Goal: Task Accomplishment & Management: Use online tool/utility

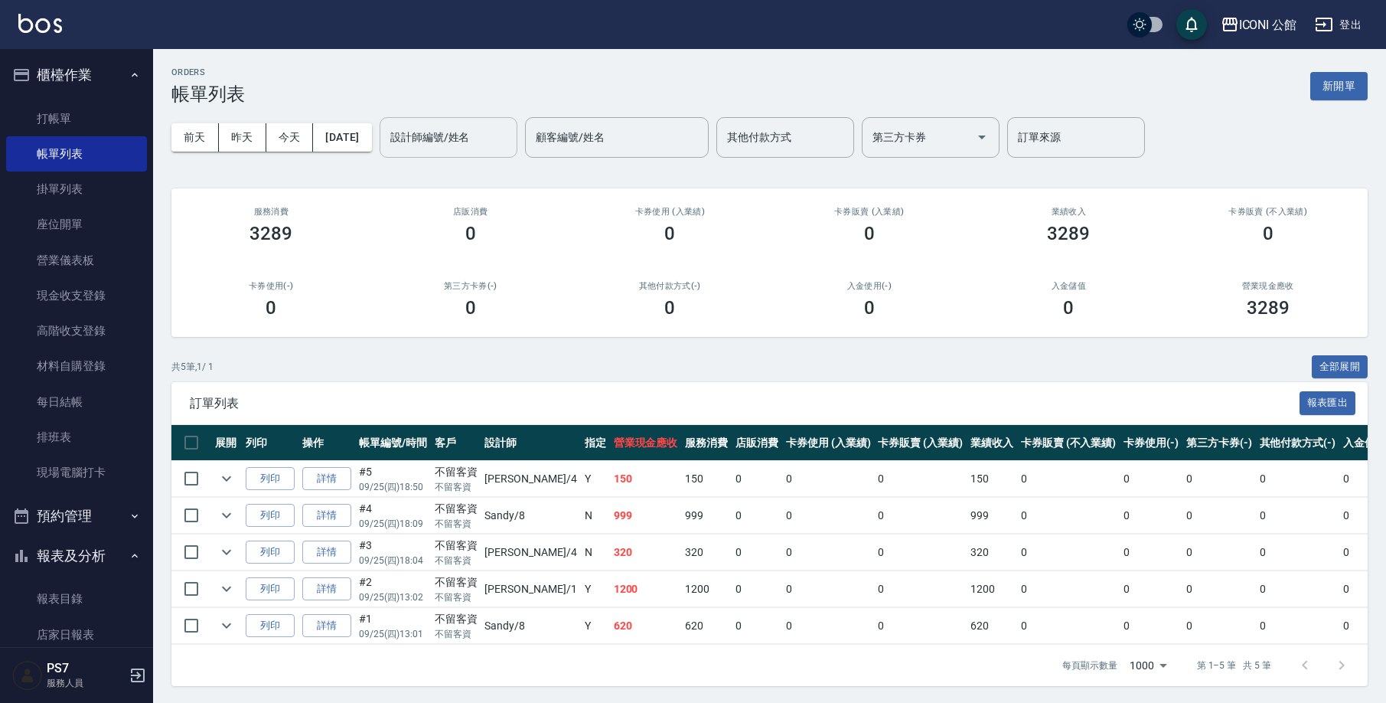
click at [476, 142] on input "設計師編號/姓名" at bounding box center [449, 137] width 124 height 27
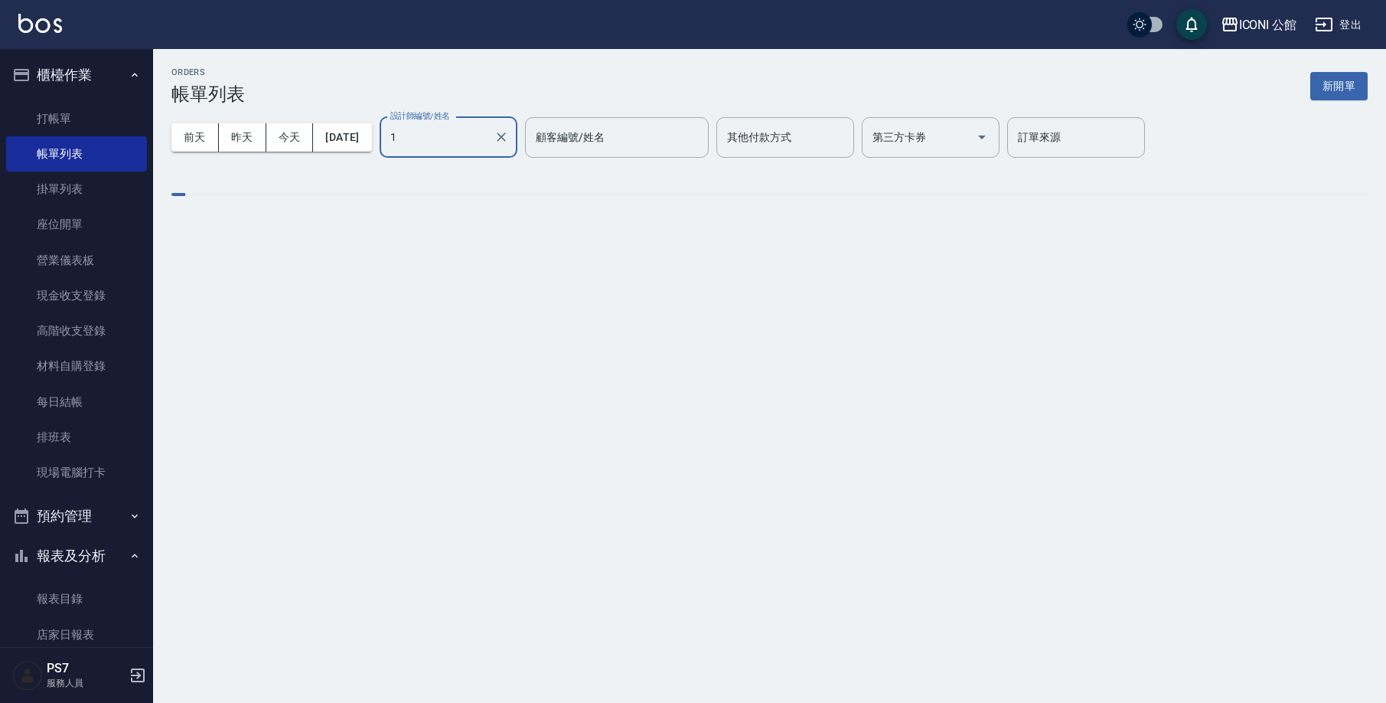
type input "[PERSON_NAME]-1"
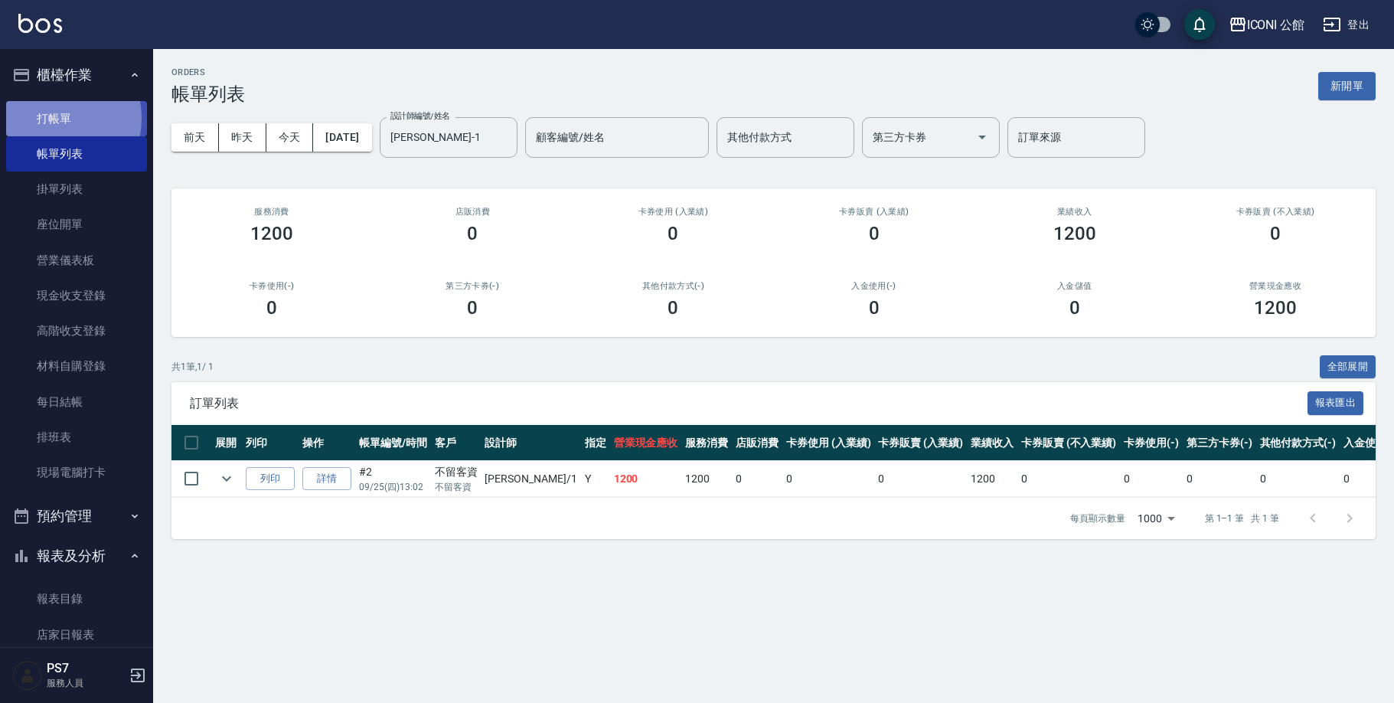
click at [47, 118] on link "打帳單" at bounding box center [76, 118] width 141 height 35
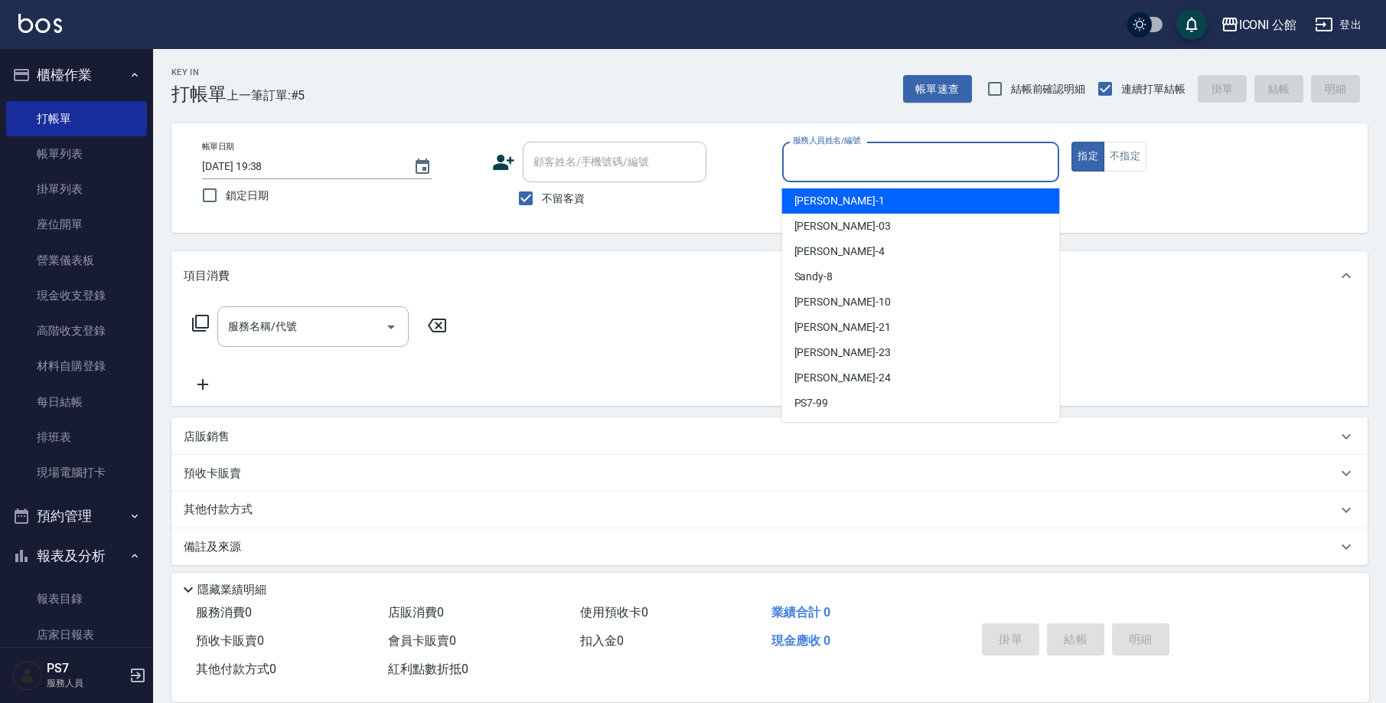
click at [815, 162] on input "服務人員姓名/編號" at bounding box center [921, 162] width 264 height 27
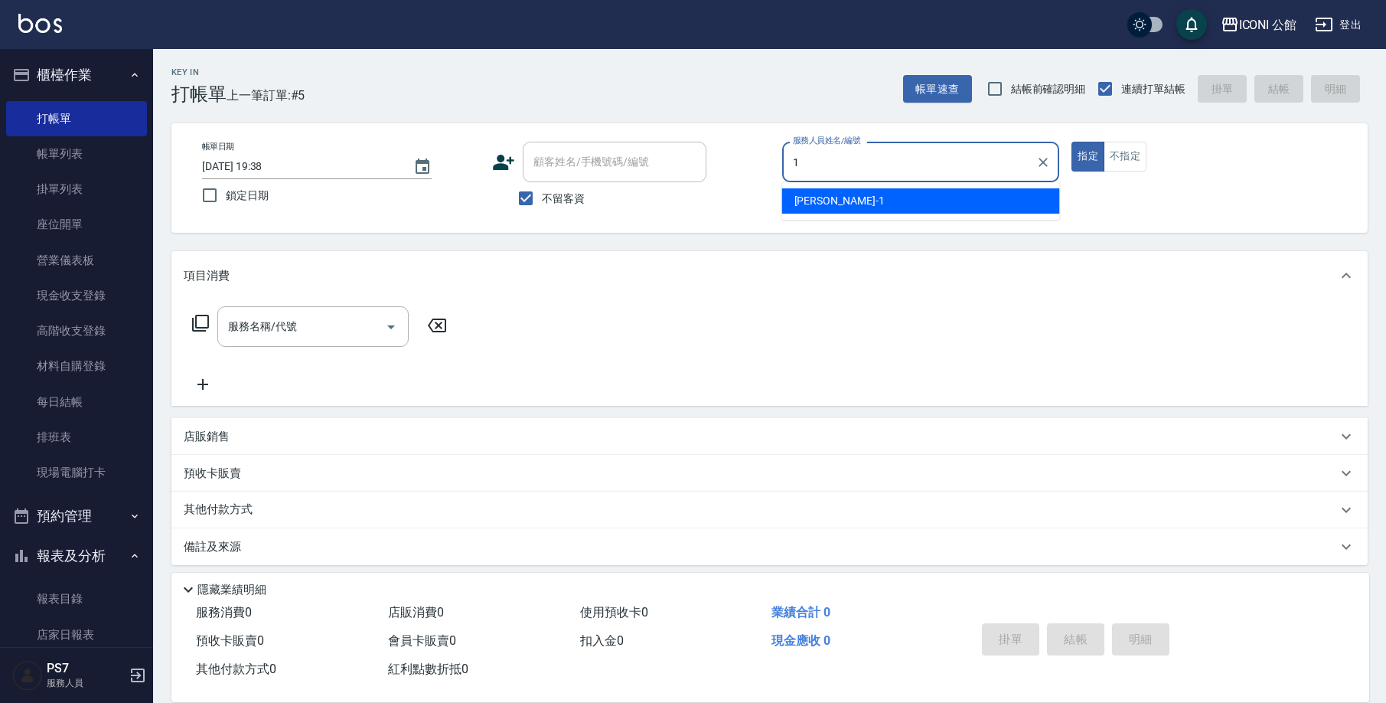
type input "[PERSON_NAME]-1"
type button "true"
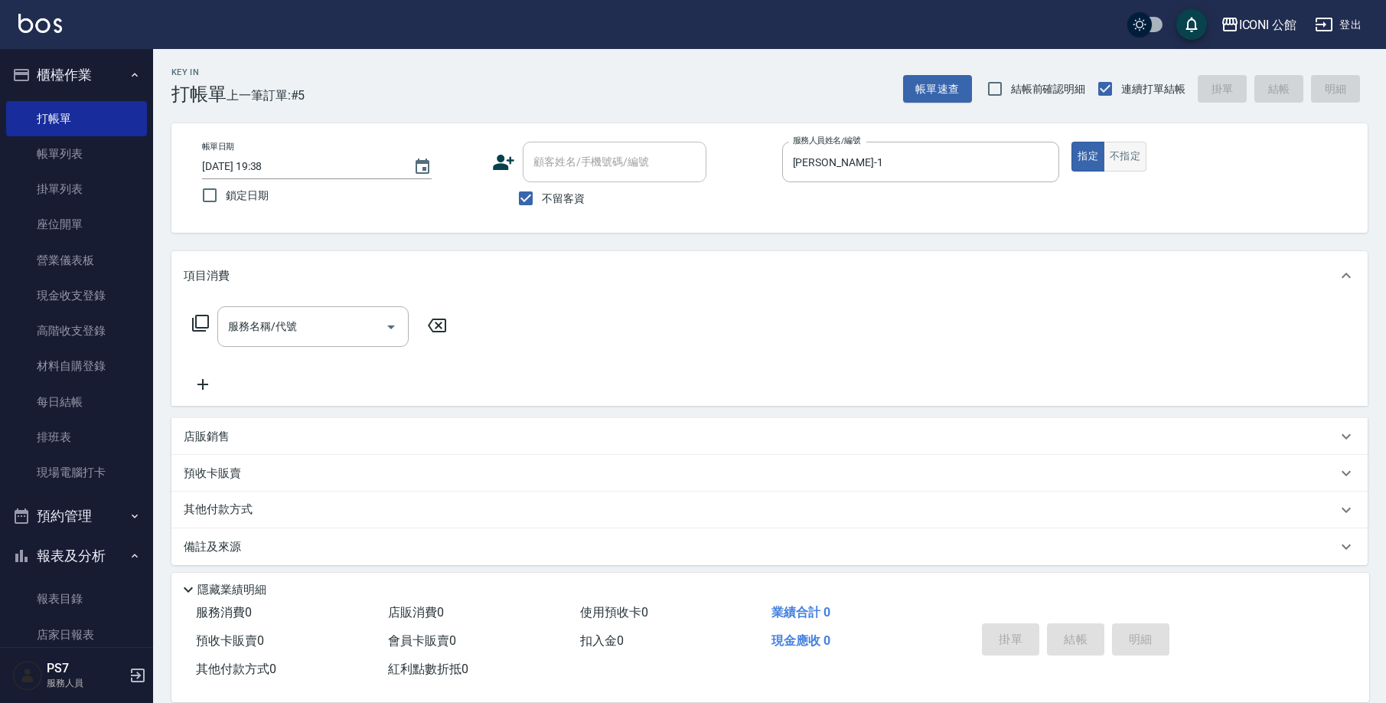
drag, startPoint x: 1121, startPoint y: 171, endPoint x: 1125, endPoint y: 165, distance: 7.9
click at [1121, 171] on div "帳單日期 [DATE] 19:38 鎖定日期 顧客姓名/手機號碼/編號 顧客姓名/手機號碼/編號 不留客資 服務人員姓名/編號 [PERSON_NAME]-1…" at bounding box center [770, 178] width 1160 height 73
click at [1138, 165] on button "不指定" at bounding box center [1125, 157] width 43 height 30
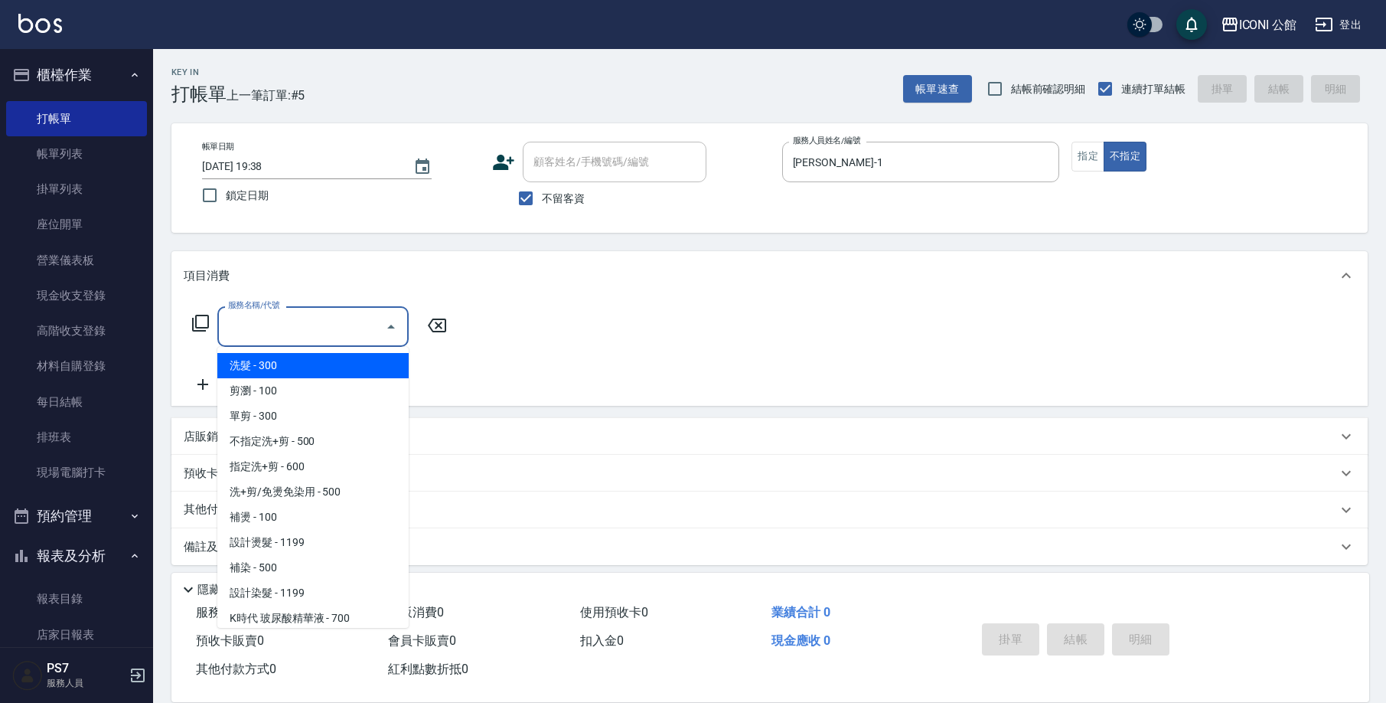
click at [356, 315] on input "服務名稱/代號" at bounding box center [301, 326] width 155 height 27
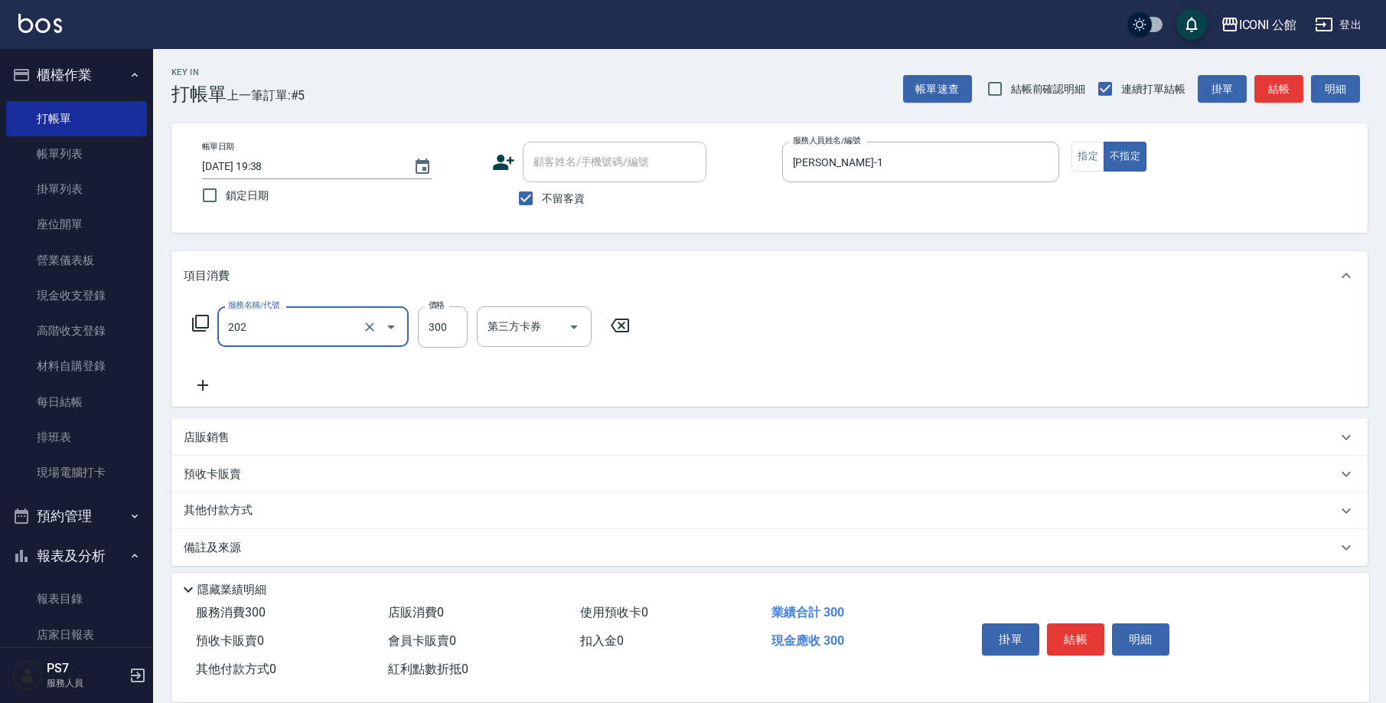
type input "單剪(202)"
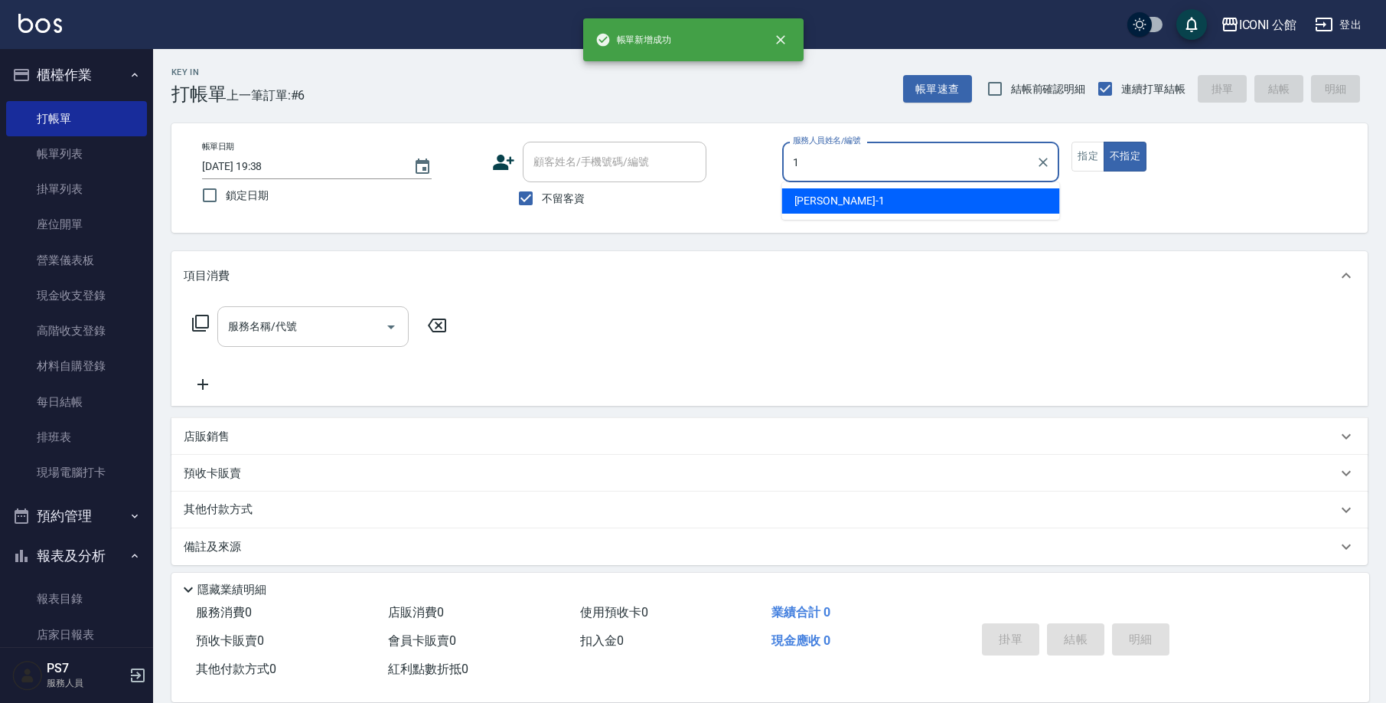
type input "[PERSON_NAME]-1"
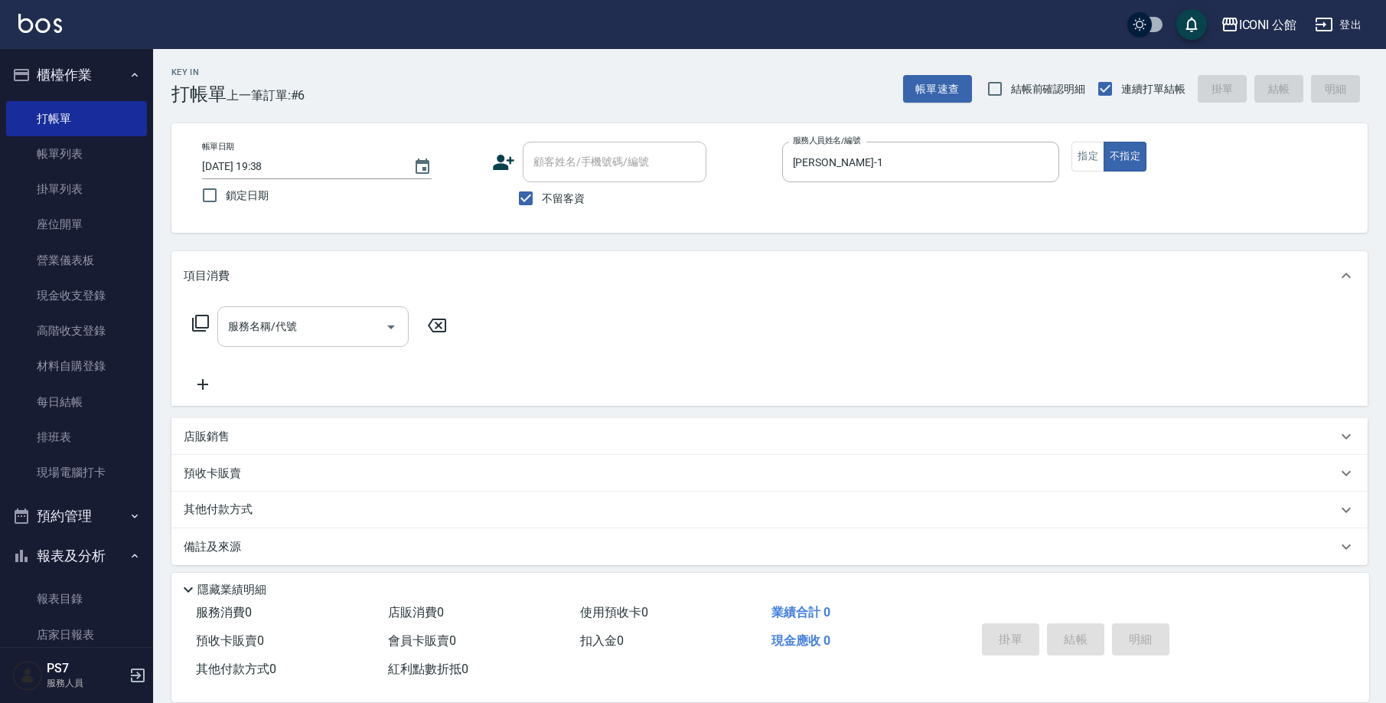
type button "false"
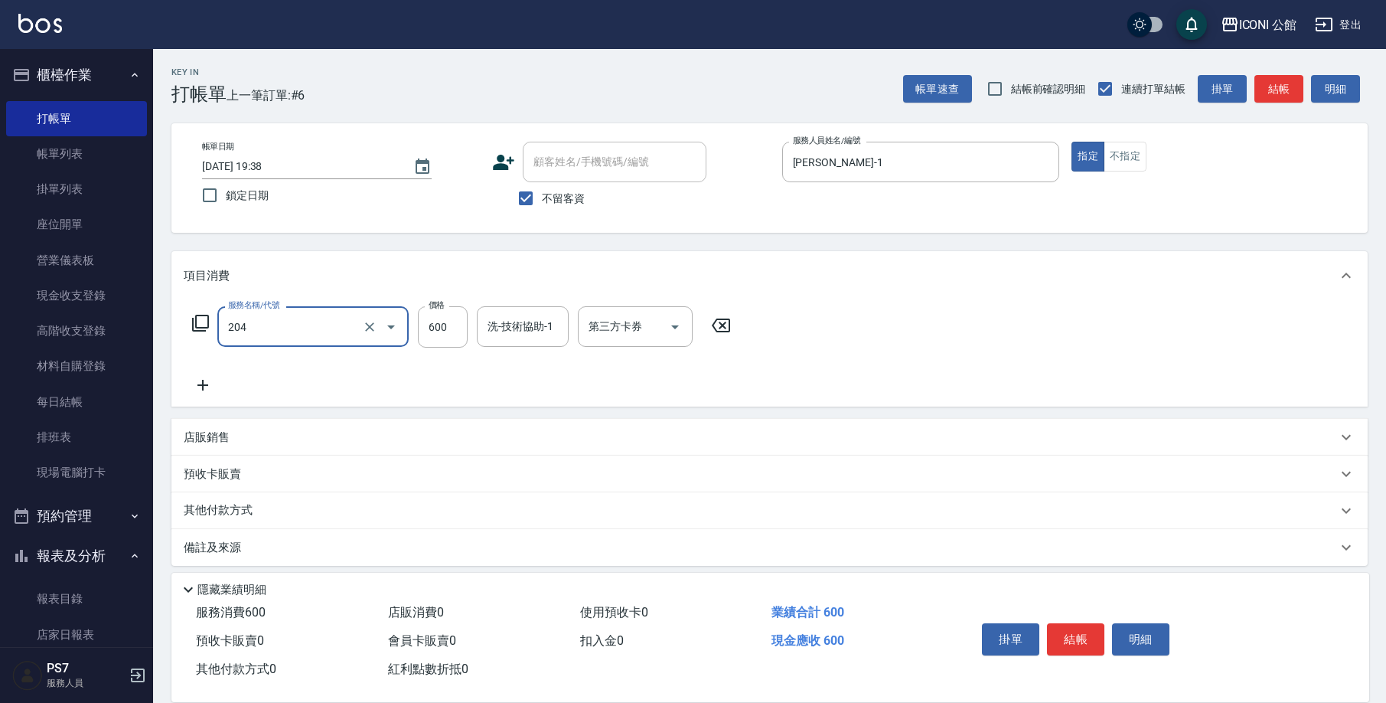
type input "指定洗+剪(204)"
type input "[PERSON_NAME]-24"
click at [216, 513] on p "其他付款方式" at bounding box center [222, 510] width 77 height 17
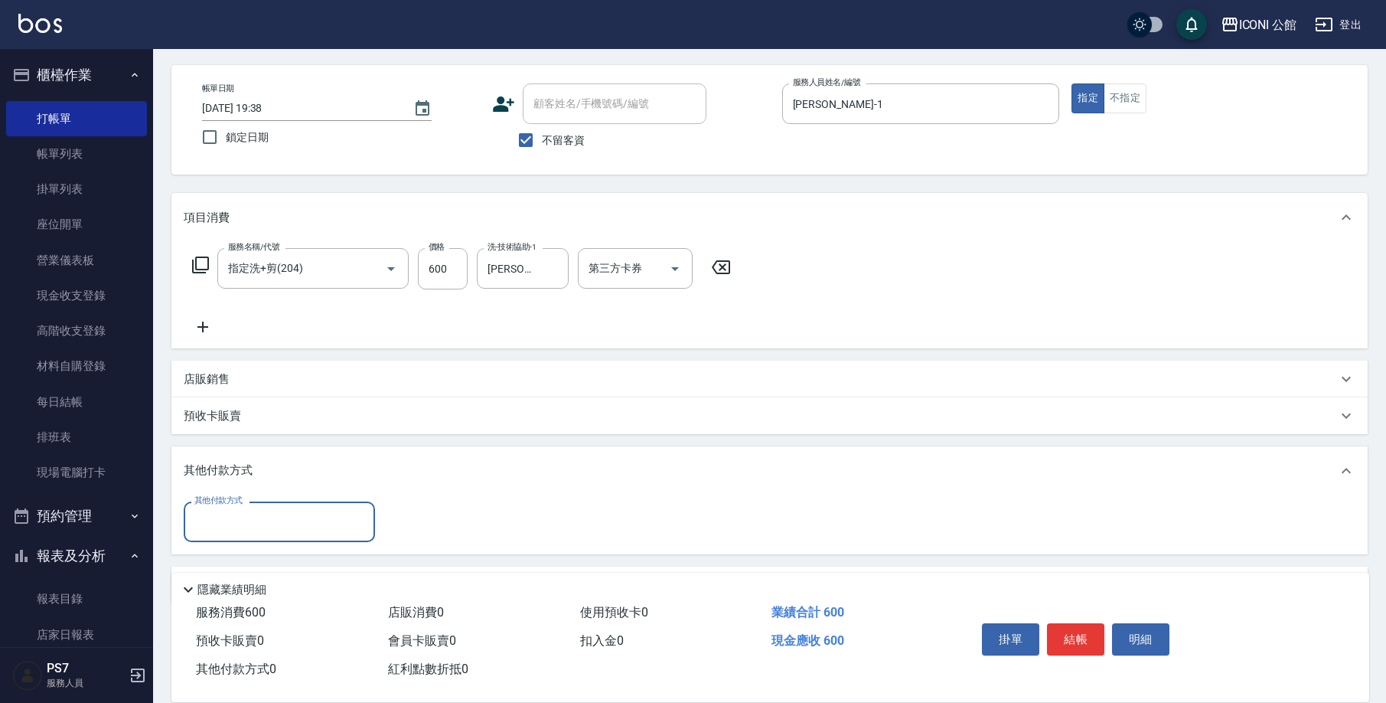
scroll to position [94, 0]
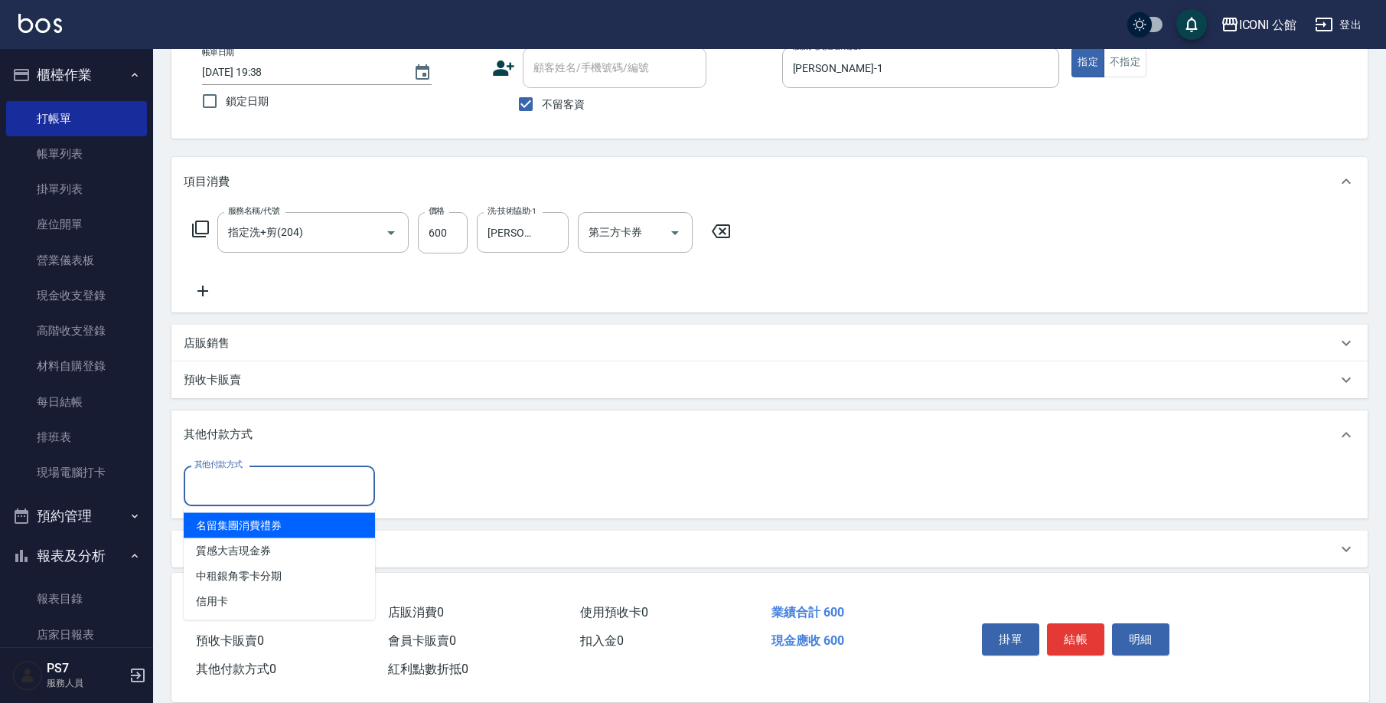
click at [223, 485] on input "其他付款方式" at bounding box center [280, 485] width 178 height 27
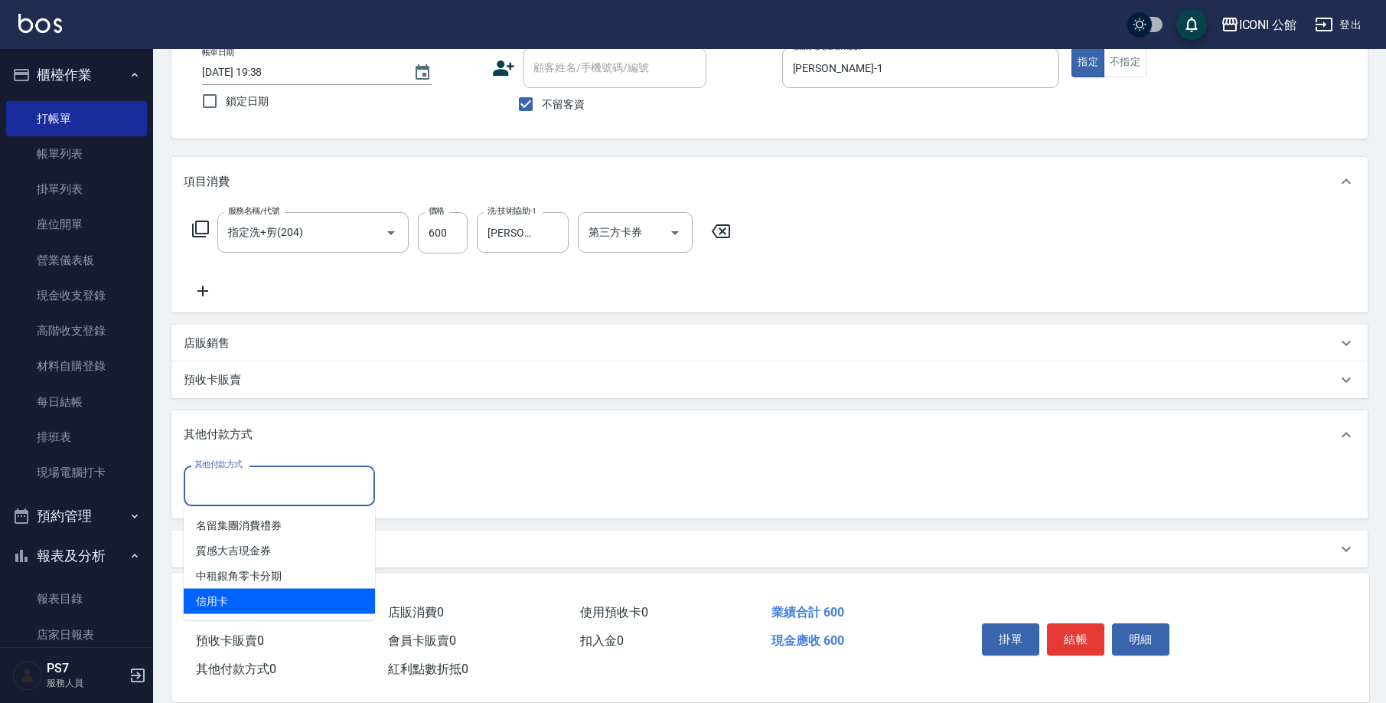
click at [247, 595] on span "信用卡" at bounding box center [279, 601] width 191 height 25
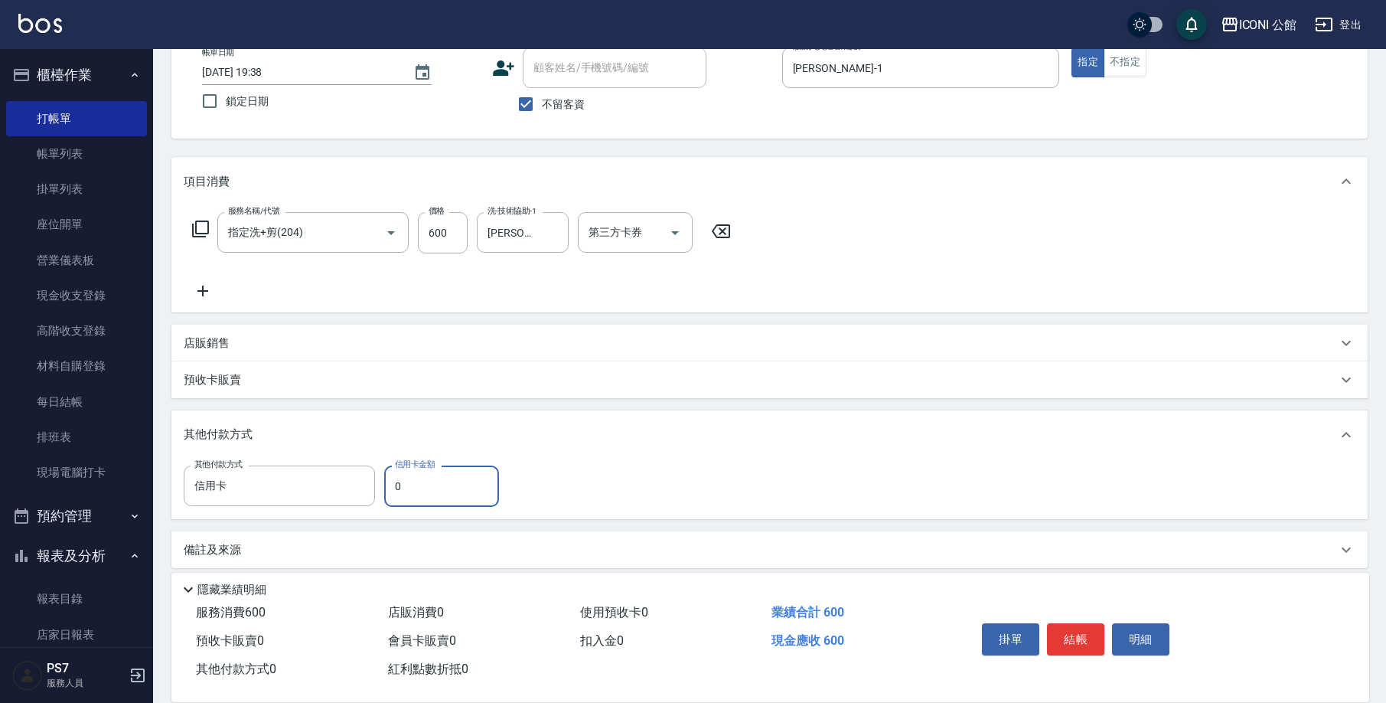
type input "信用卡"
click at [432, 488] on input "0" at bounding box center [441, 485] width 115 height 41
type input "600"
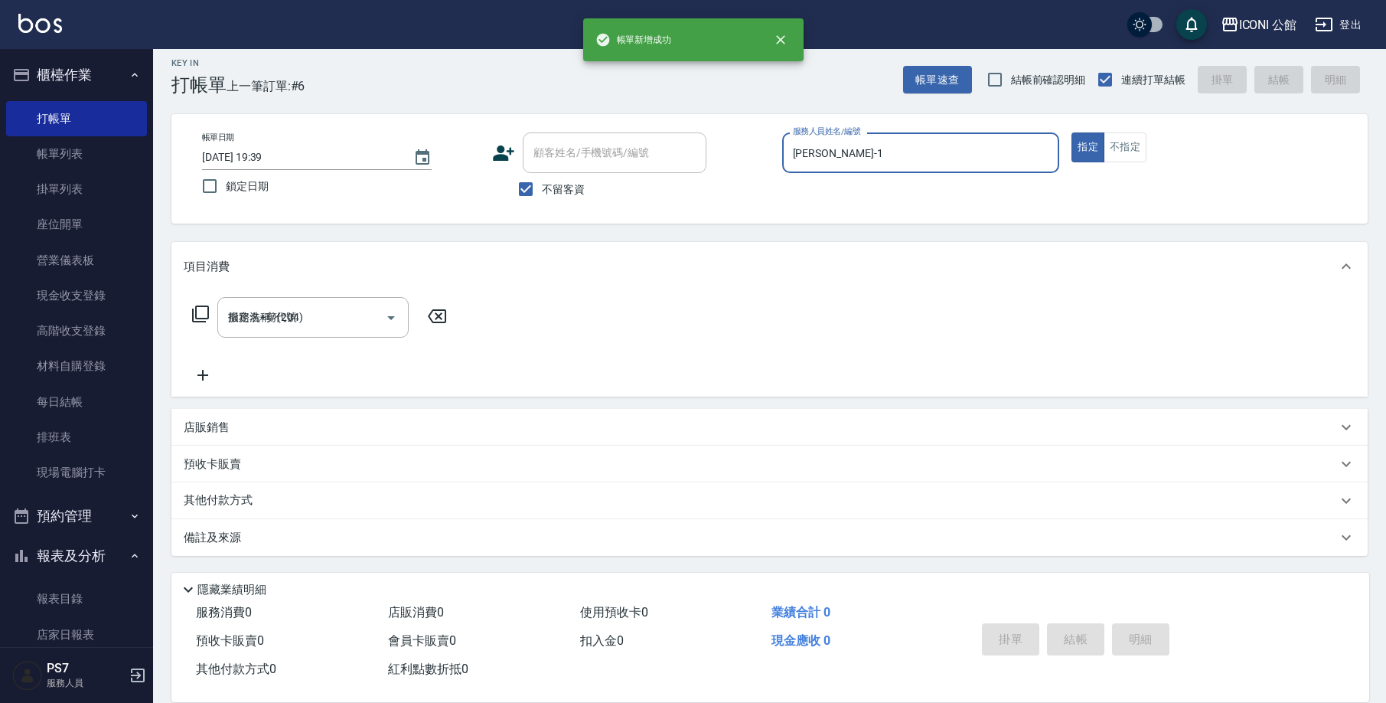
type input "[DATE] 19:39"
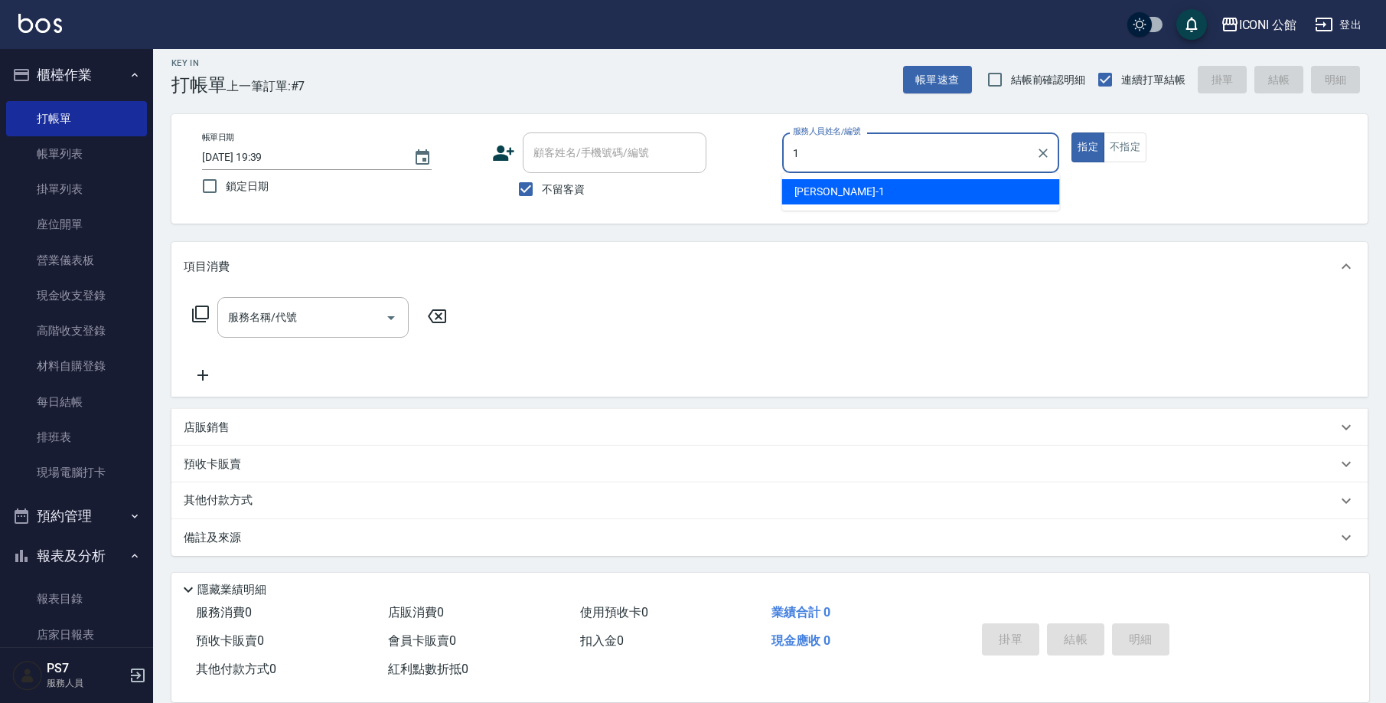
type input "[PERSON_NAME]-1"
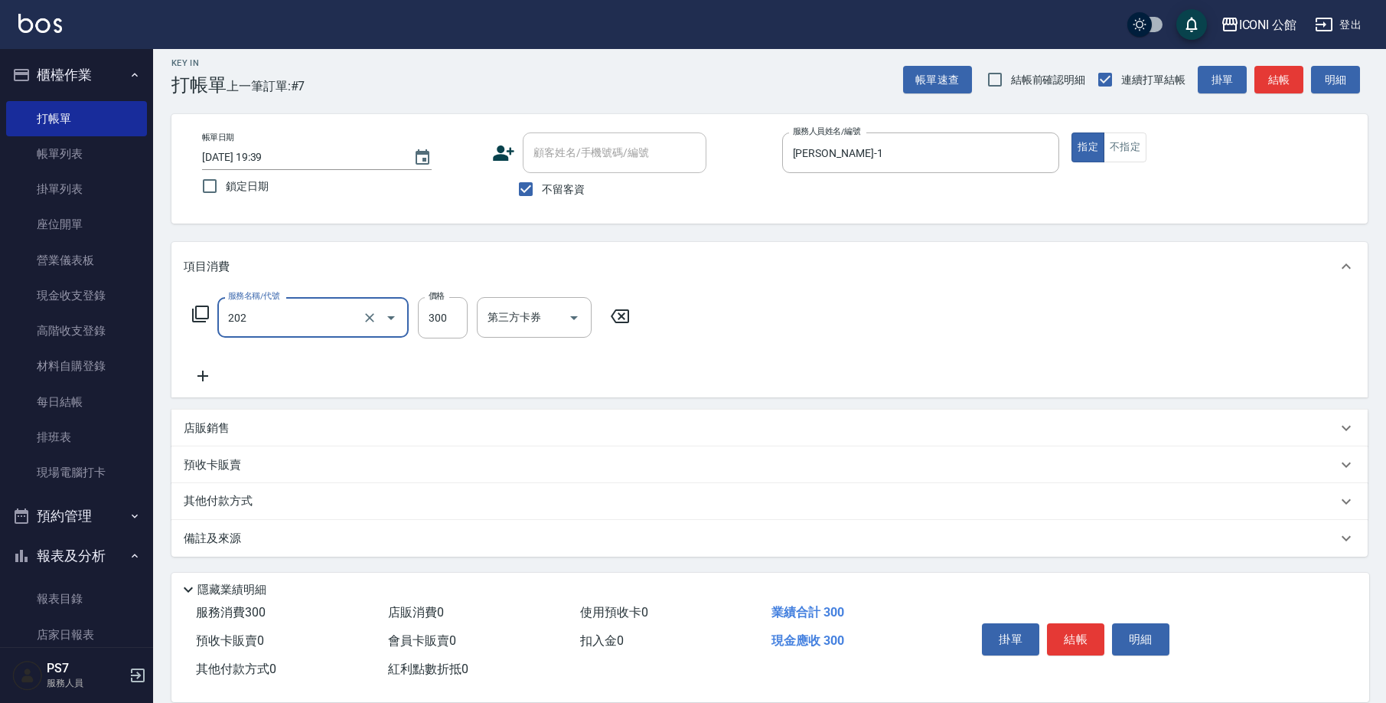
type input "單剪(202)"
type input "400"
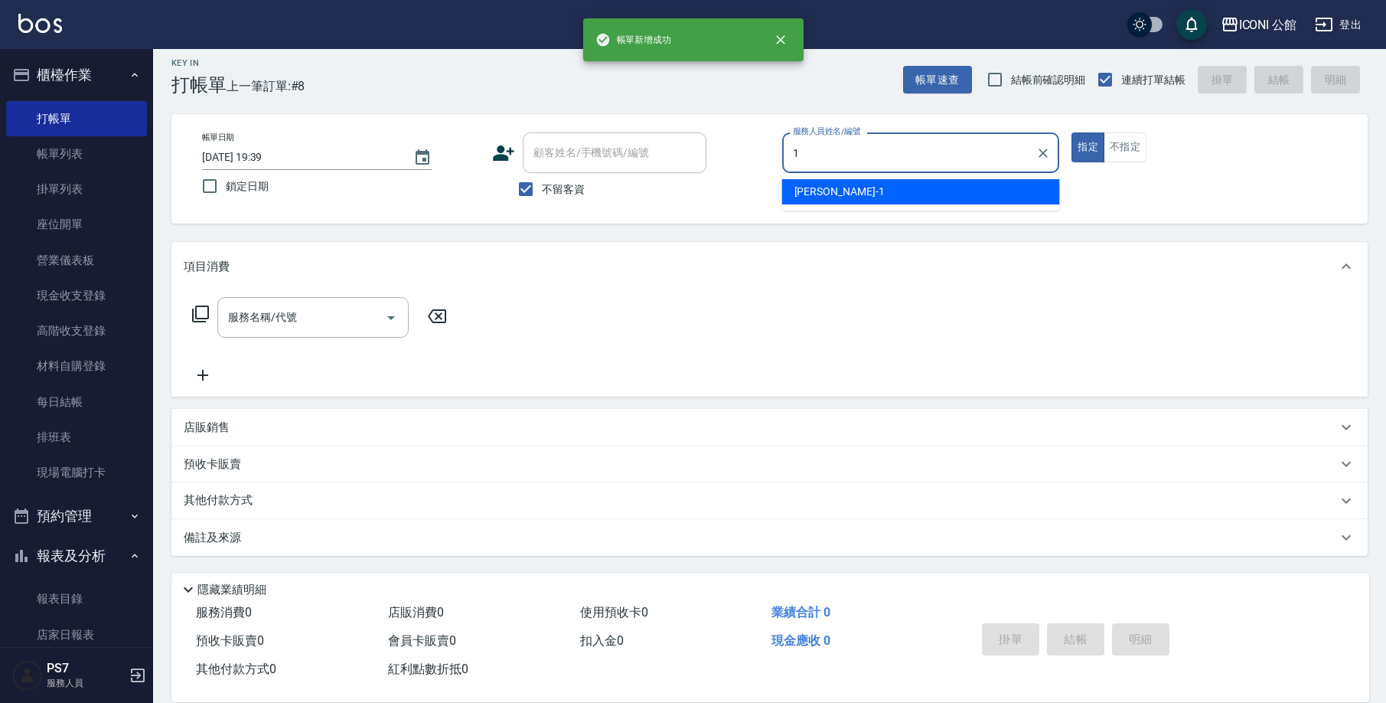
type input "[PERSON_NAME]-1"
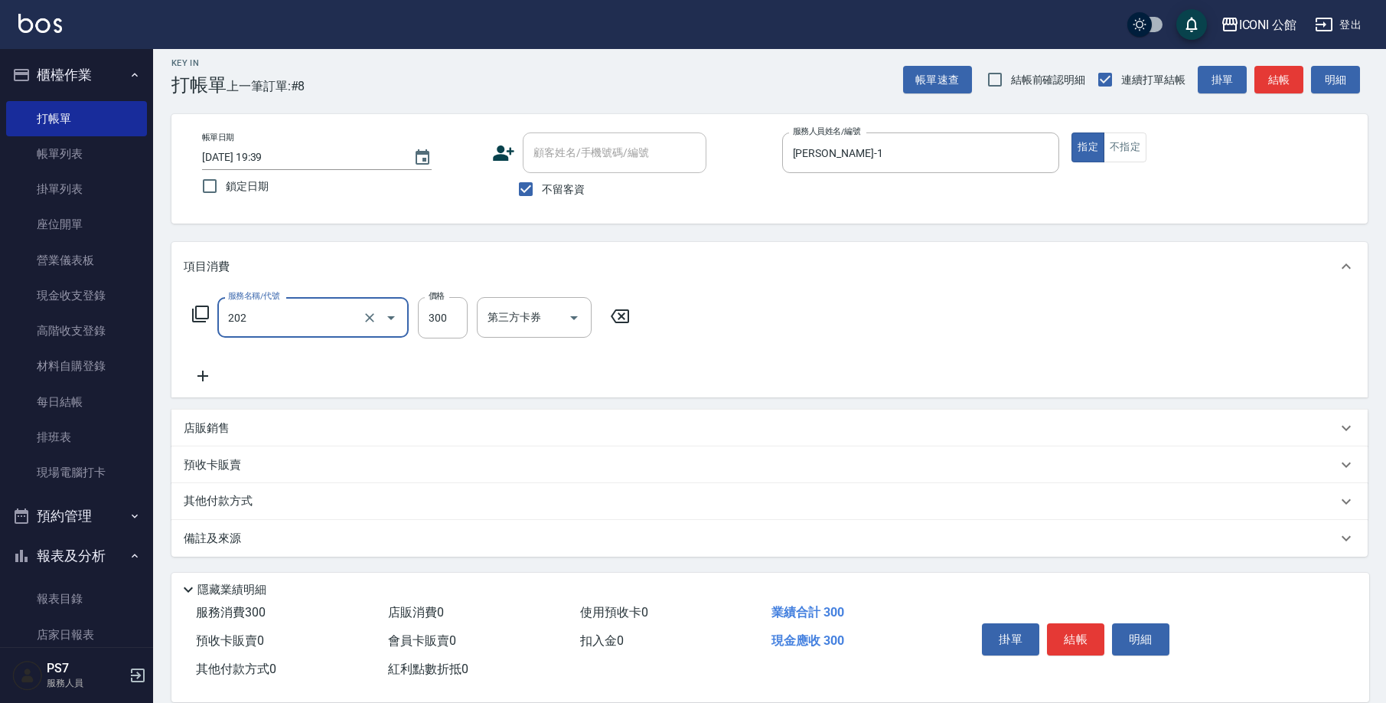
type input "單剪(202)"
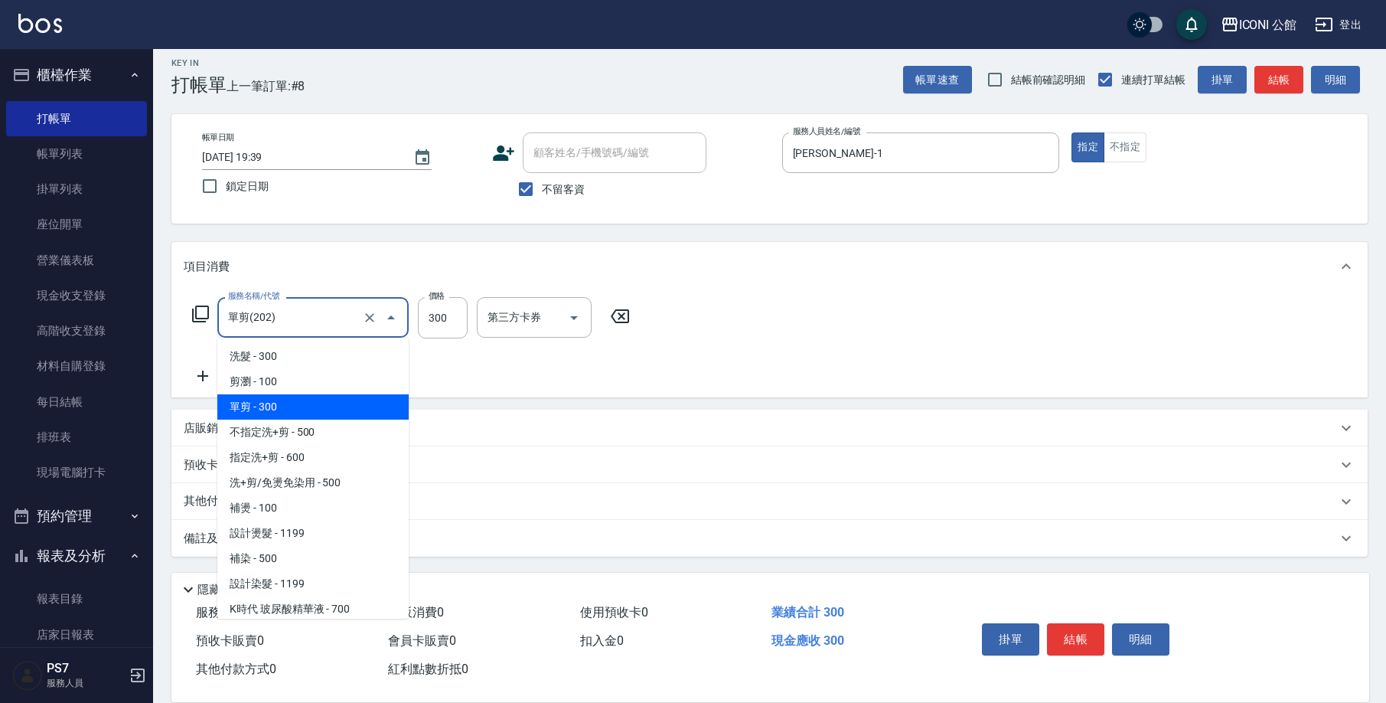
drag, startPoint x: 289, startPoint y: 312, endPoint x: 293, endPoint y: 319, distance: 8.6
click at [293, 319] on input "單剪(202)" at bounding box center [291, 317] width 135 height 27
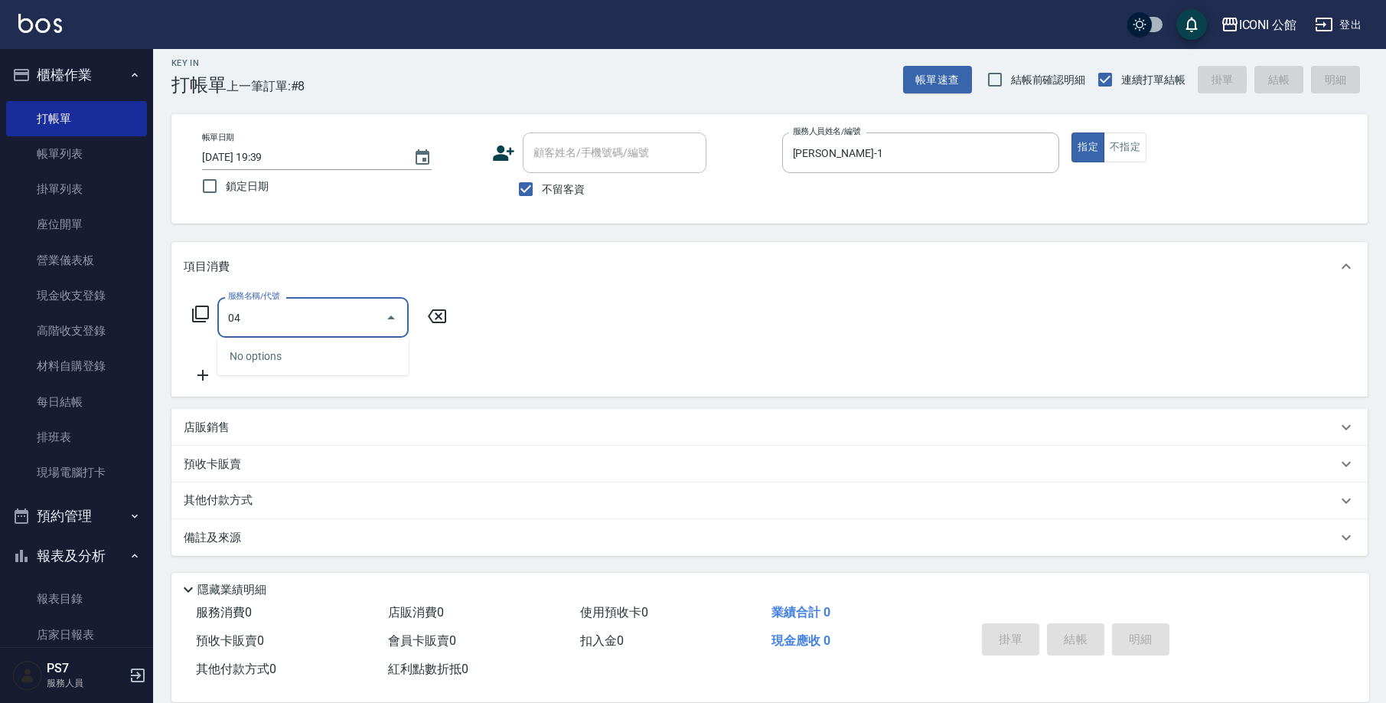
type input "0"
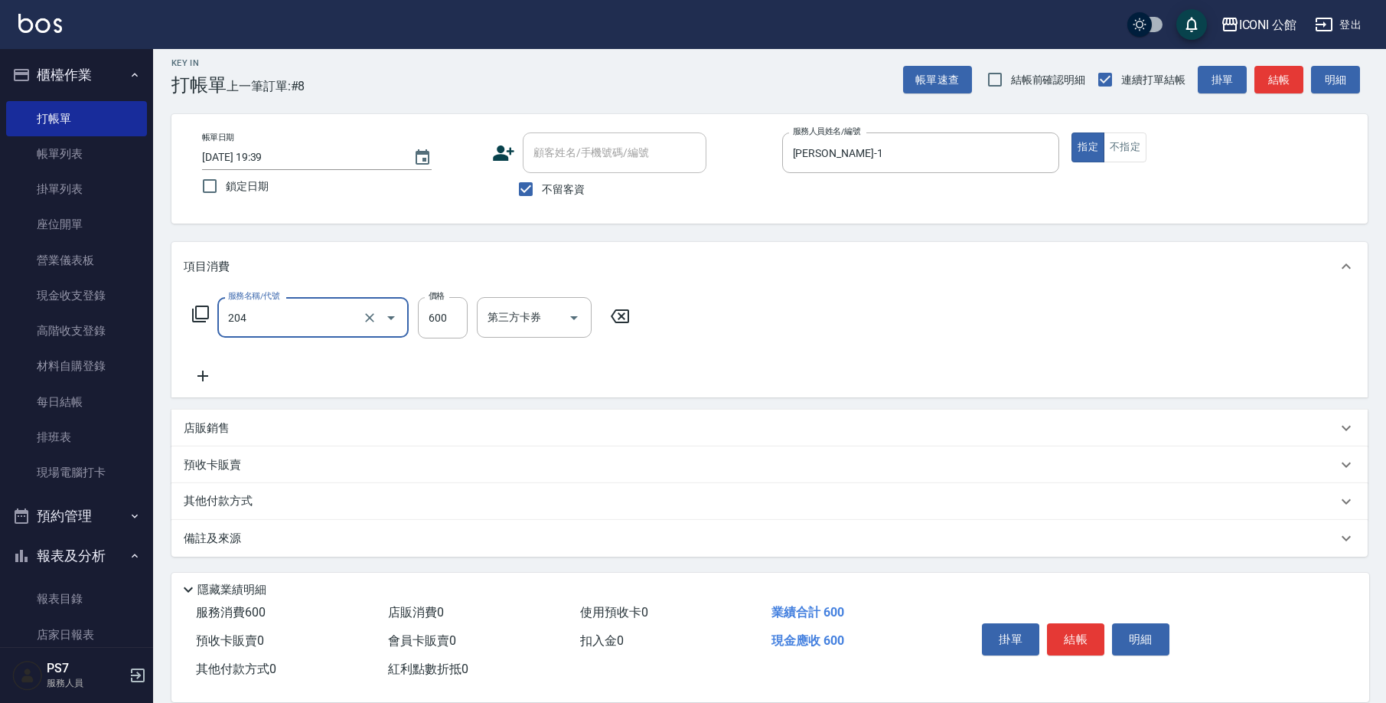
type input "指定洗+剪(204)"
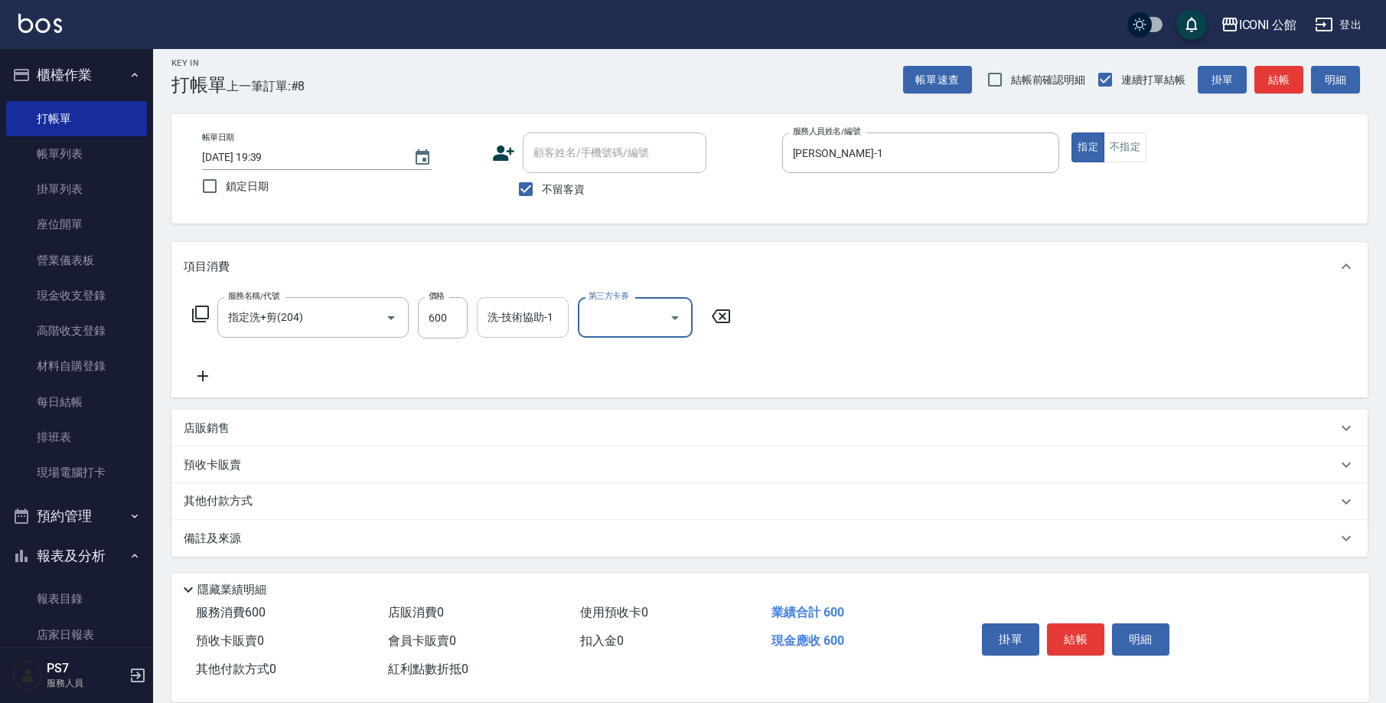
click at [518, 323] on input "洗-技術協助-1" at bounding box center [523, 317] width 78 height 27
type input "[PERSON_NAME]-24"
click at [231, 504] on p "其他付款方式" at bounding box center [222, 501] width 77 height 17
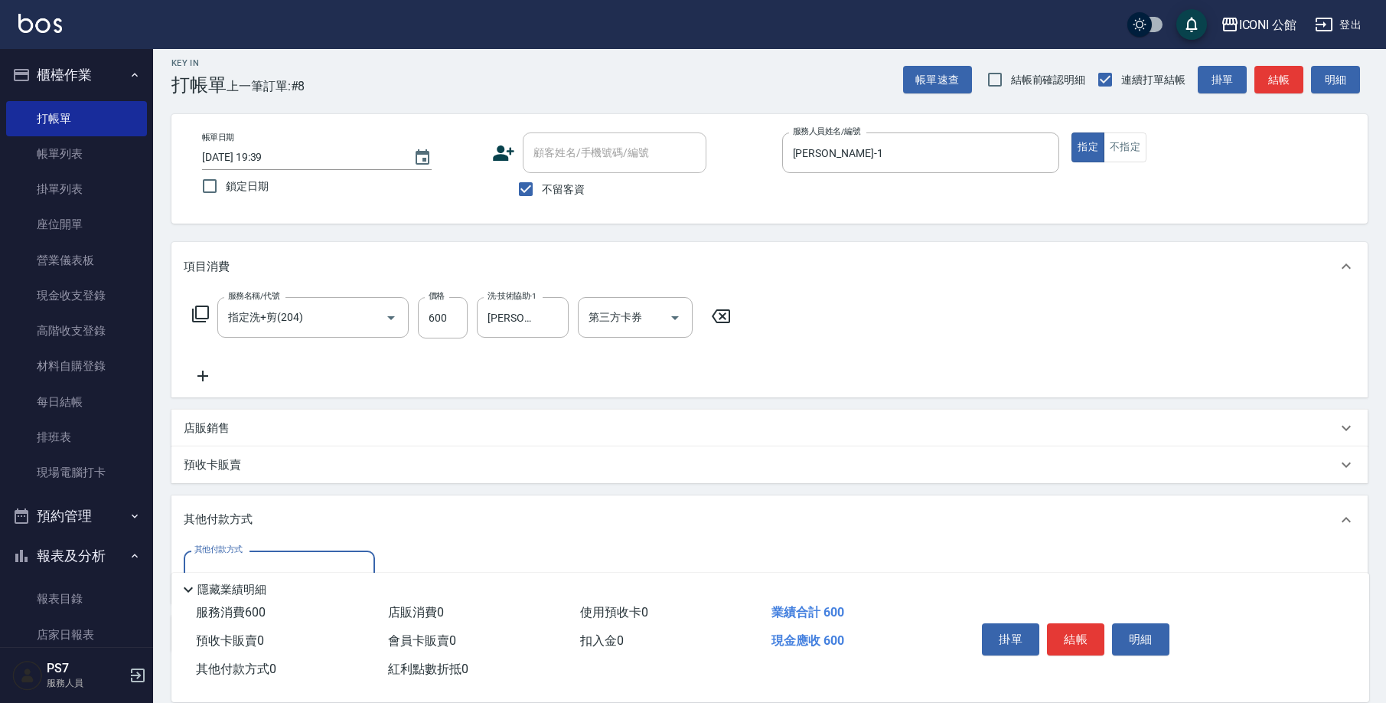
scroll to position [0, 0]
click at [288, 558] on input "其他付款方式" at bounding box center [280, 570] width 178 height 27
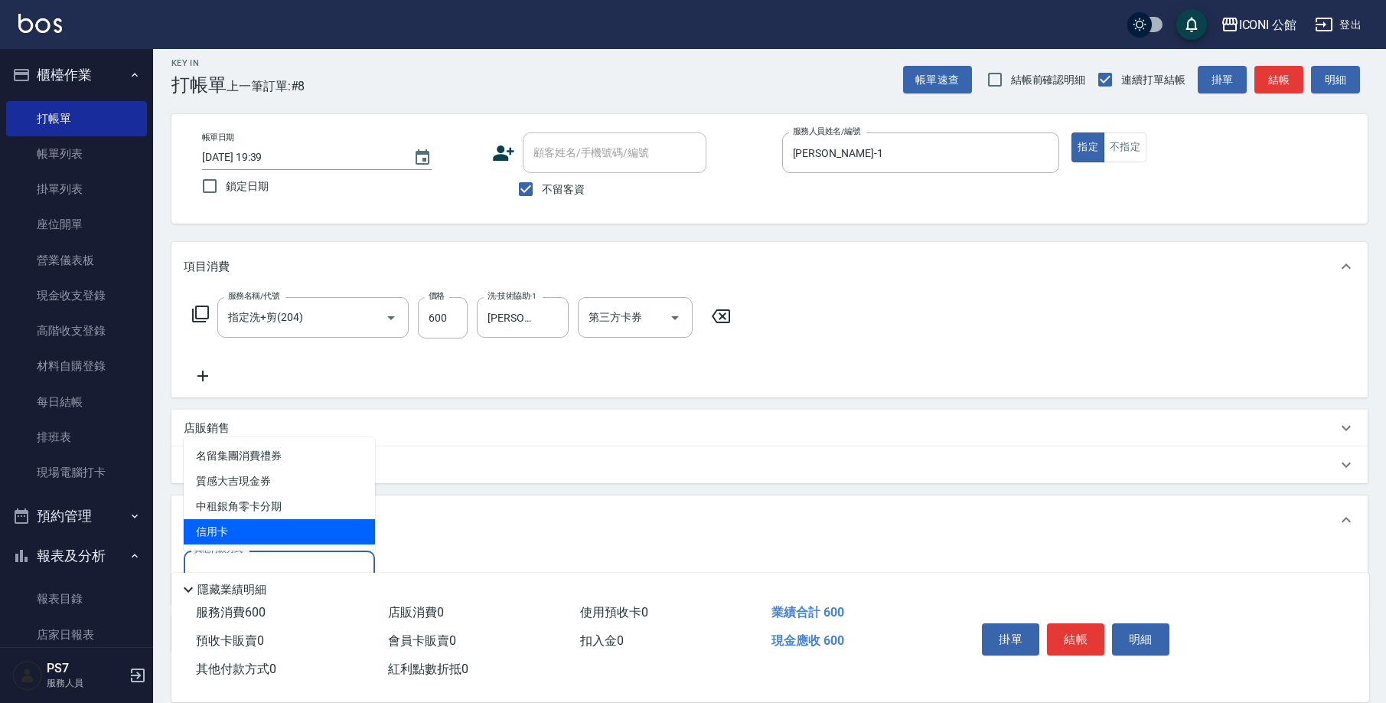
click at [292, 523] on span "信用卡" at bounding box center [279, 531] width 191 height 25
type input "信用卡"
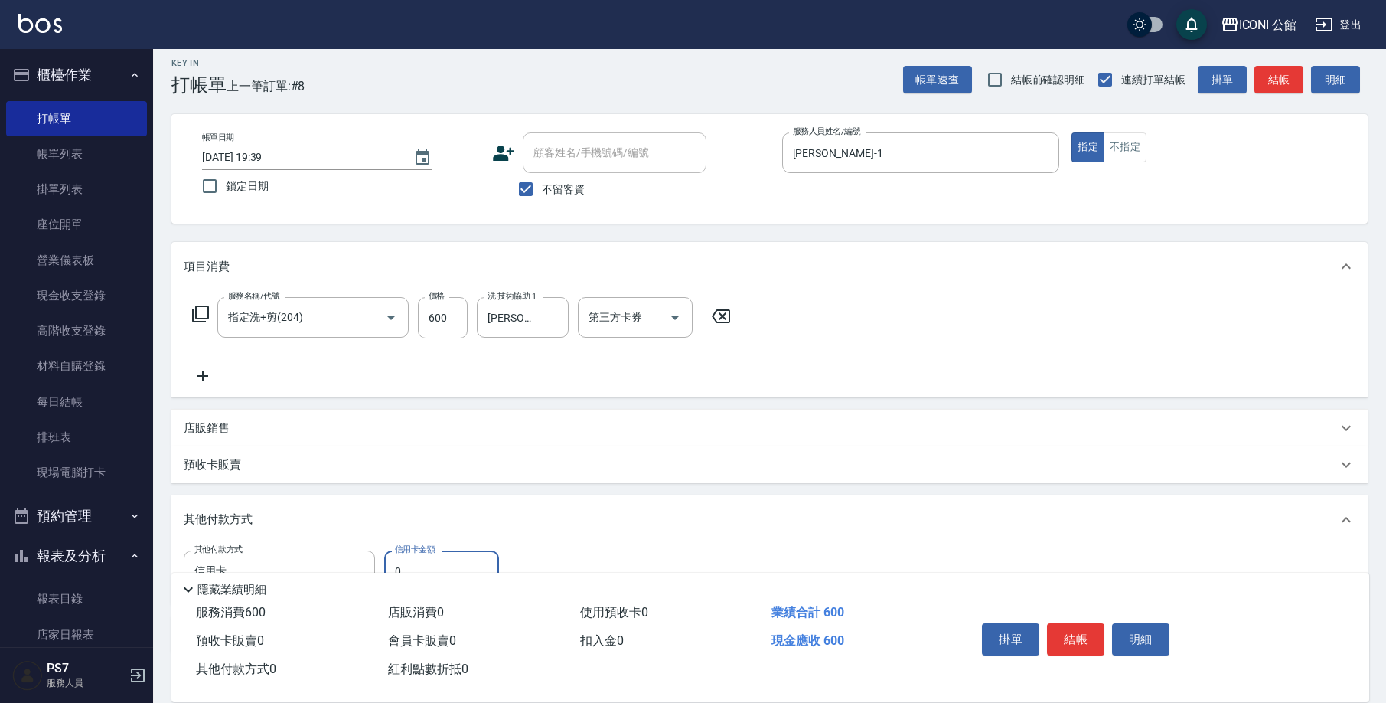
click at [463, 556] on input "0" at bounding box center [441, 570] width 115 height 41
type input "600"
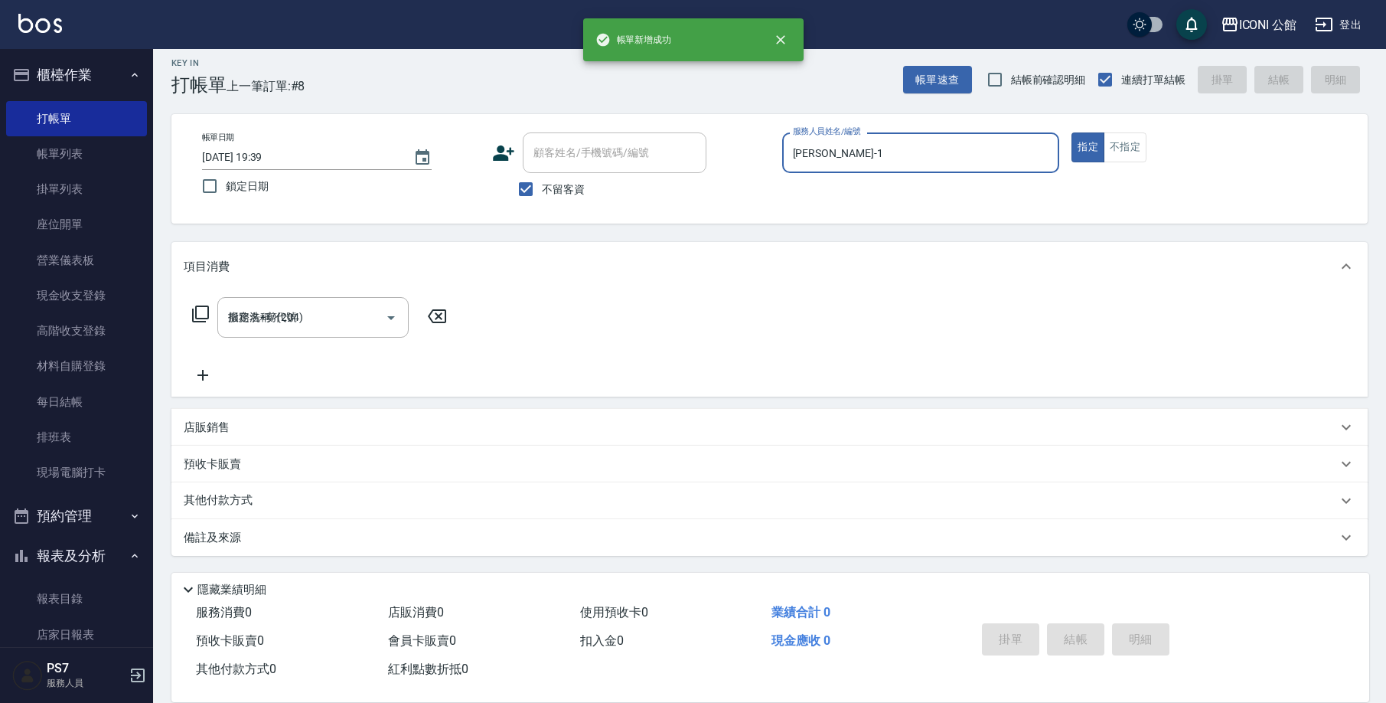
type input "[DATE] 19:40"
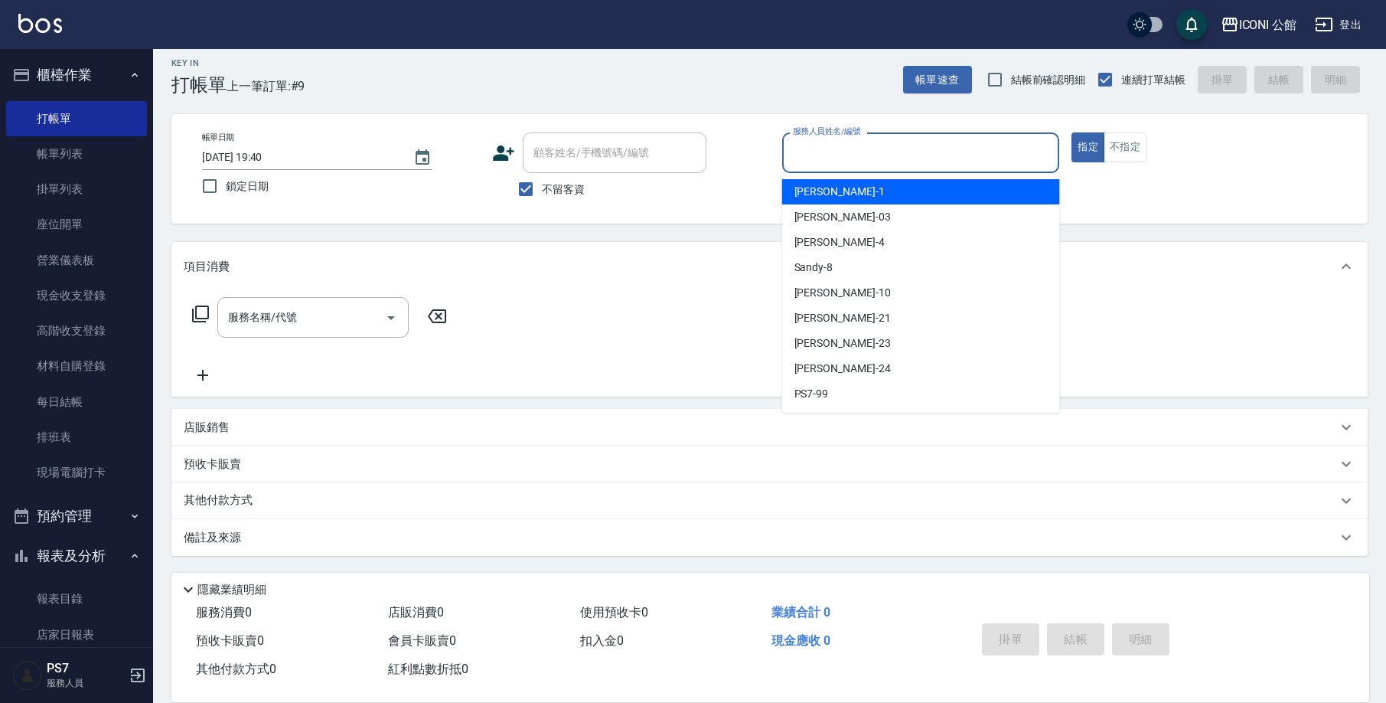
click at [830, 162] on input "服務人員姓名/編號" at bounding box center [921, 152] width 264 height 27
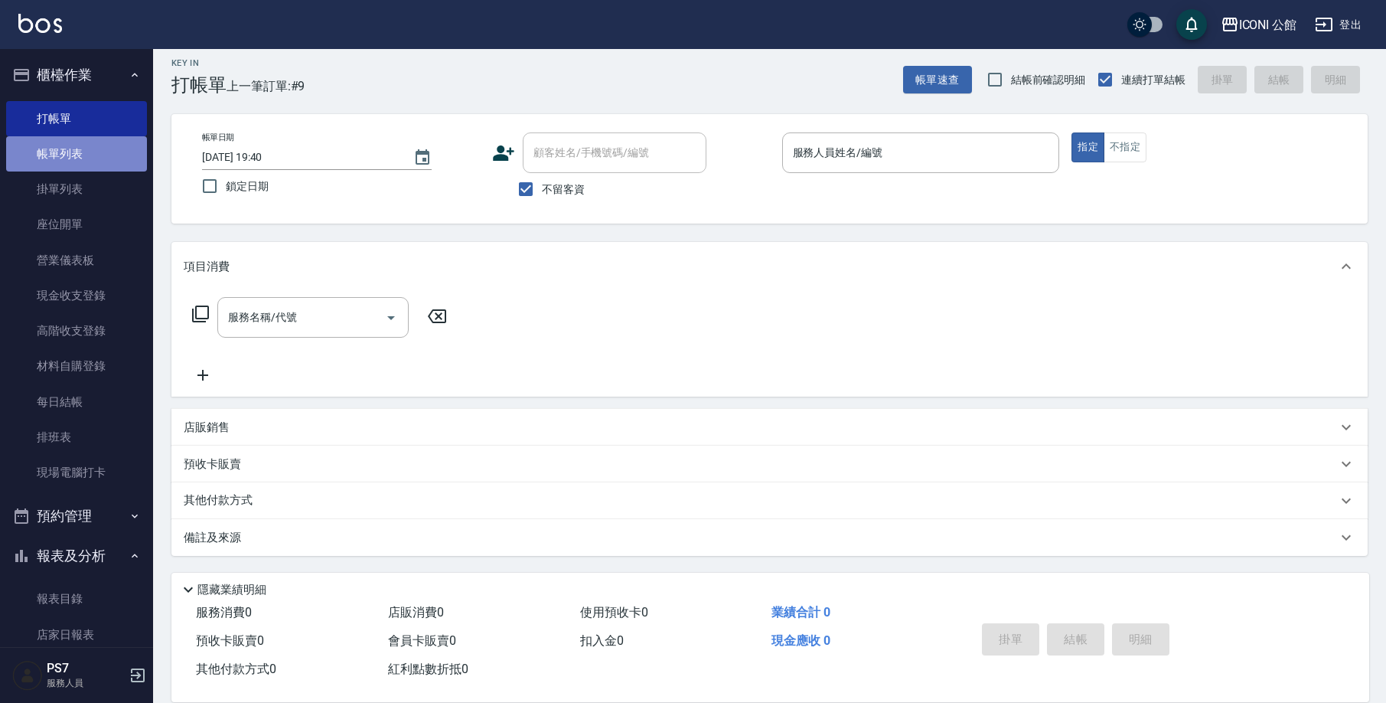
click at [90, 155] on link "帳單列表" at bounding box center [76, 153] width 141 height 35
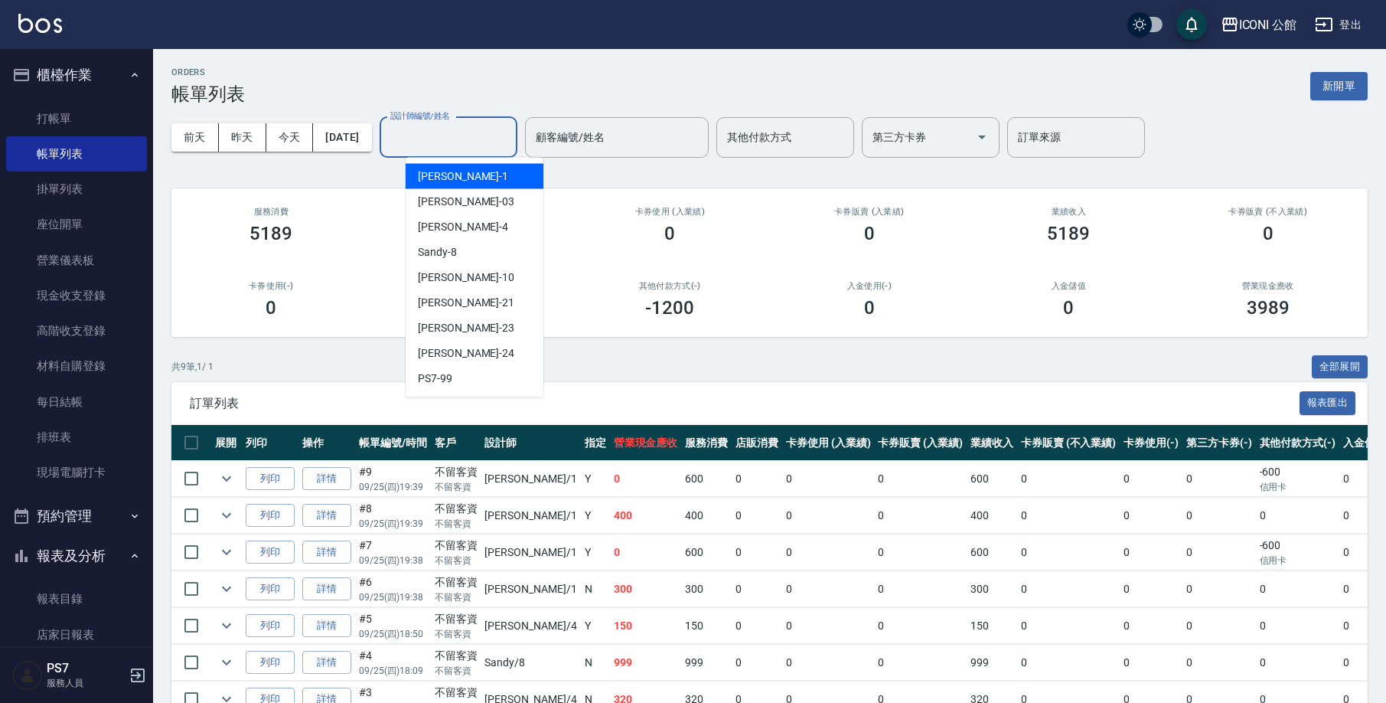
click at [436, 135] on input "設計師編號/姓名" at bounding box center [449, 137] width 124 height 27
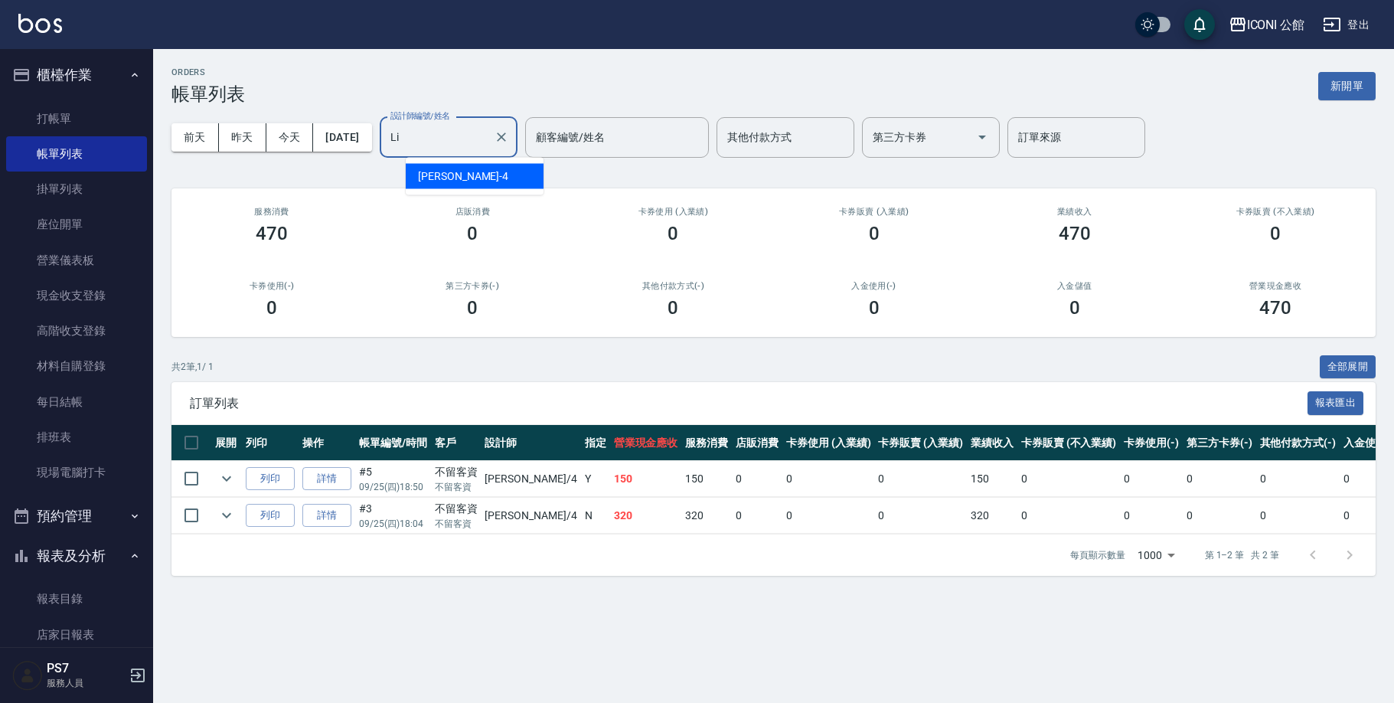
type input "L"
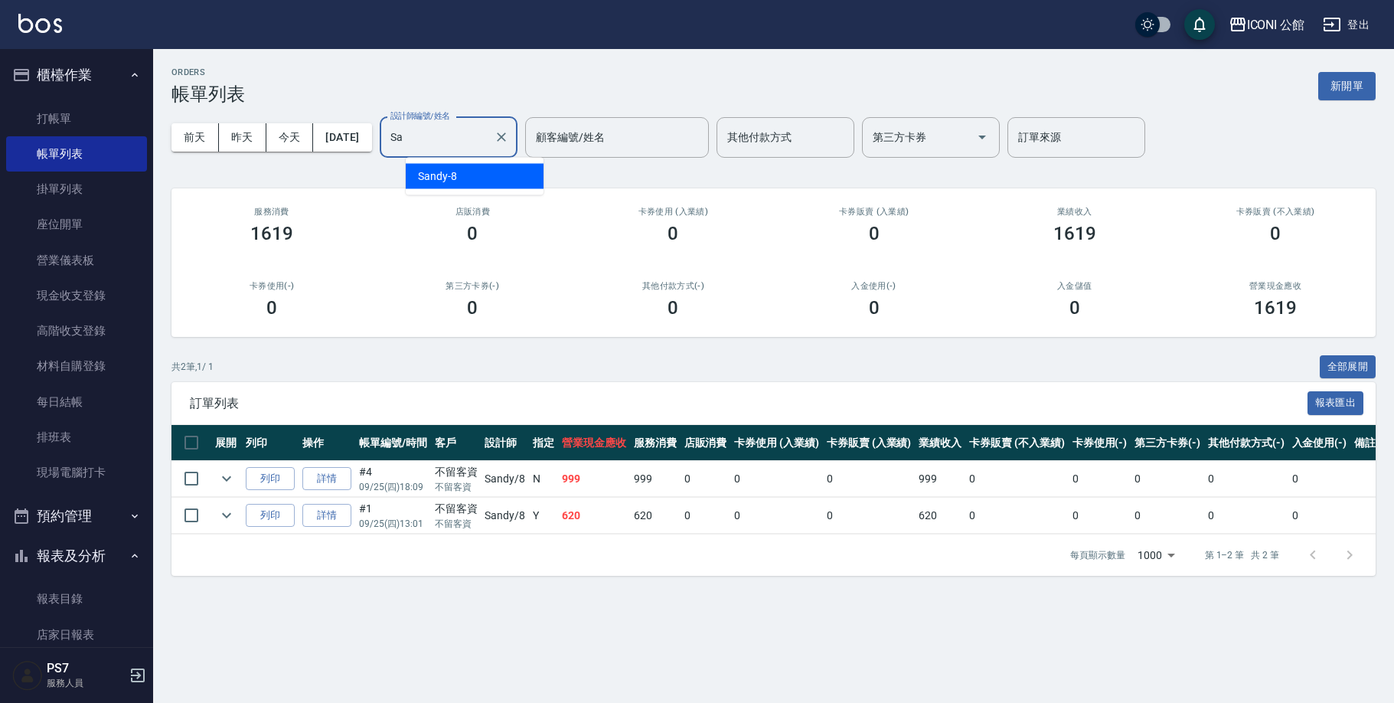
type input "S"
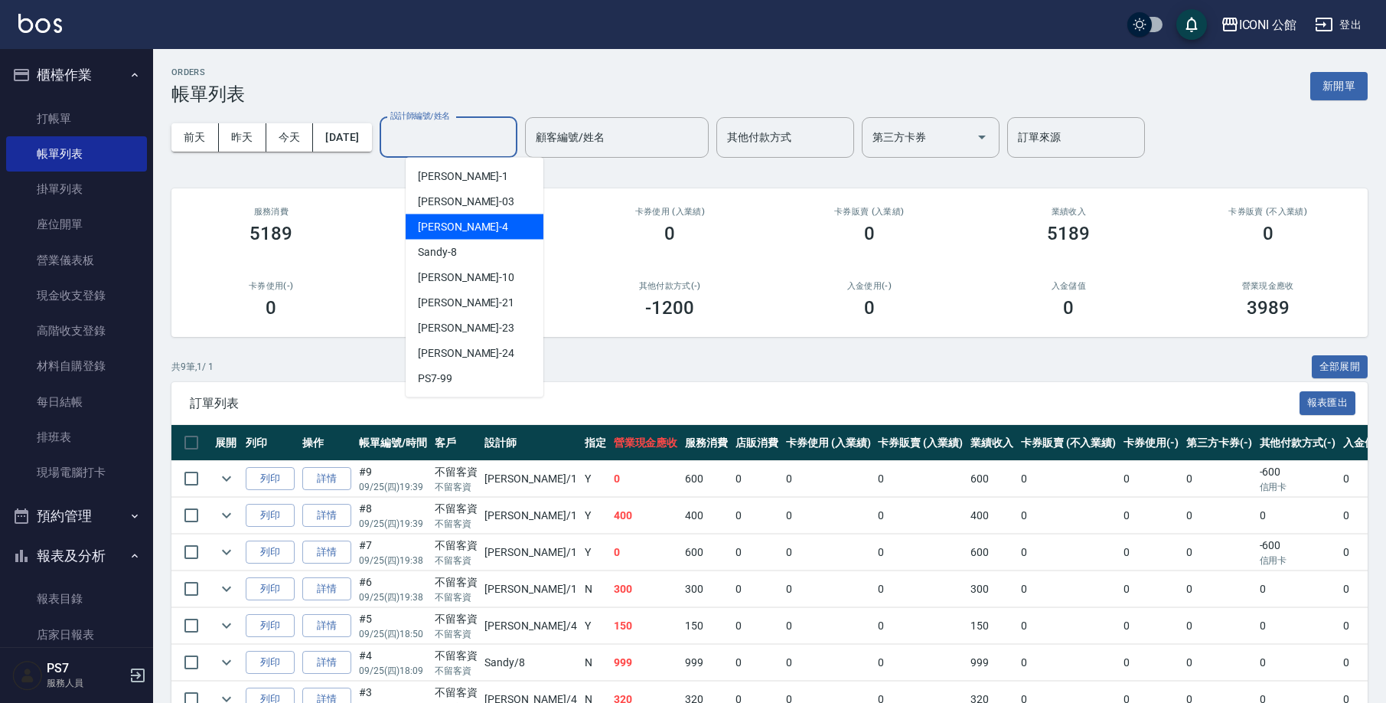
drag, startPoint x: 442, startPoint y: 219, endPoint x: 433, endPoint y: 214, distance: 9.6
click at [433, 214] on div "Lina -4" at bounding box center [475, 226] width 138 height 25
type input "Lina-4"
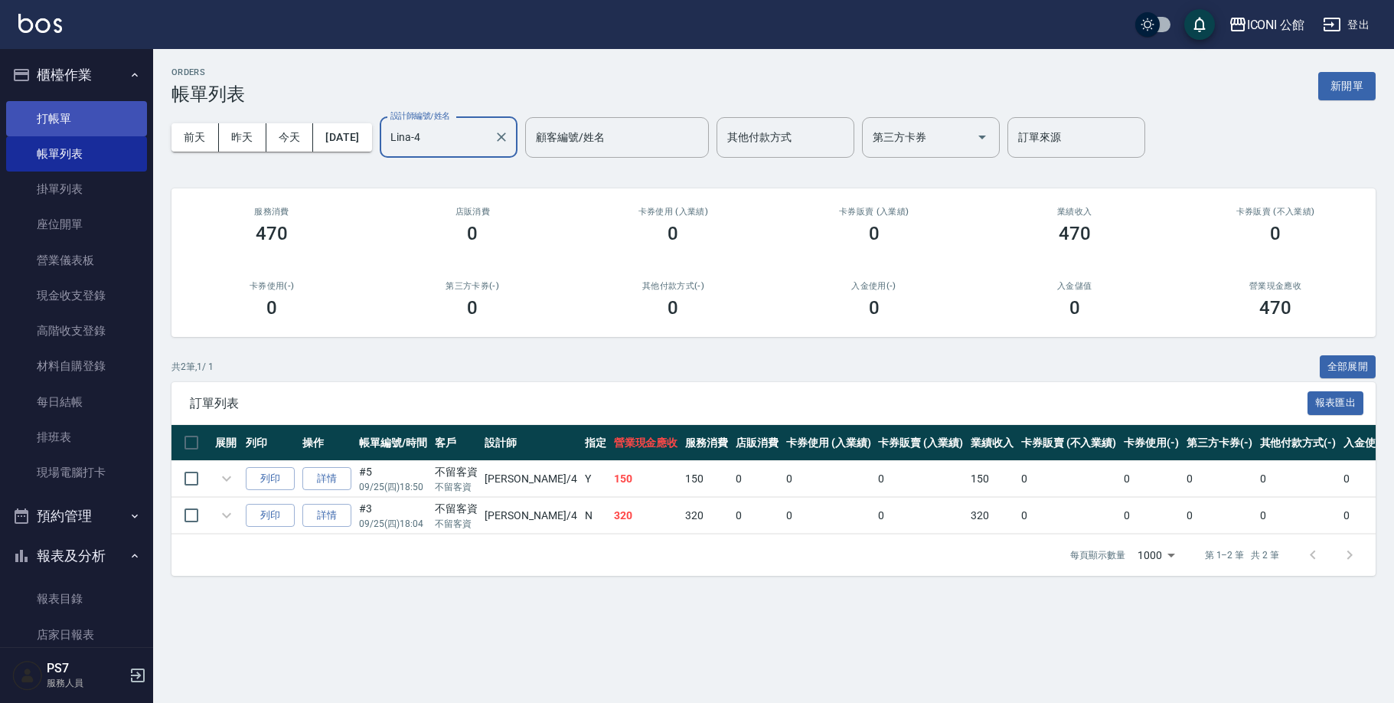
click at [76, 110] on link "打帳單" at bounding box center [76, 118] width 141 height 35
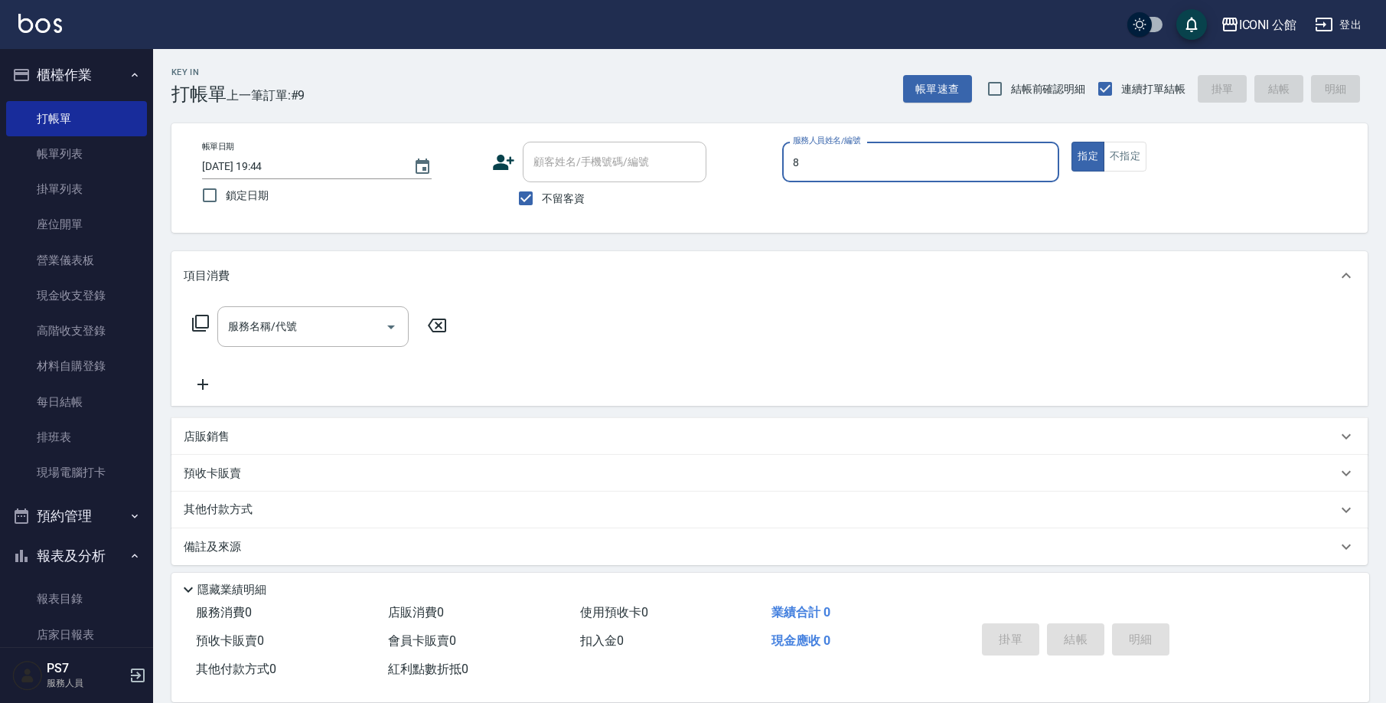
type input "Sandy-8"
type button "true"
click at [289, 307] on div "服務名稱/代號" at bounding box center [312, 326] width 191 height 41
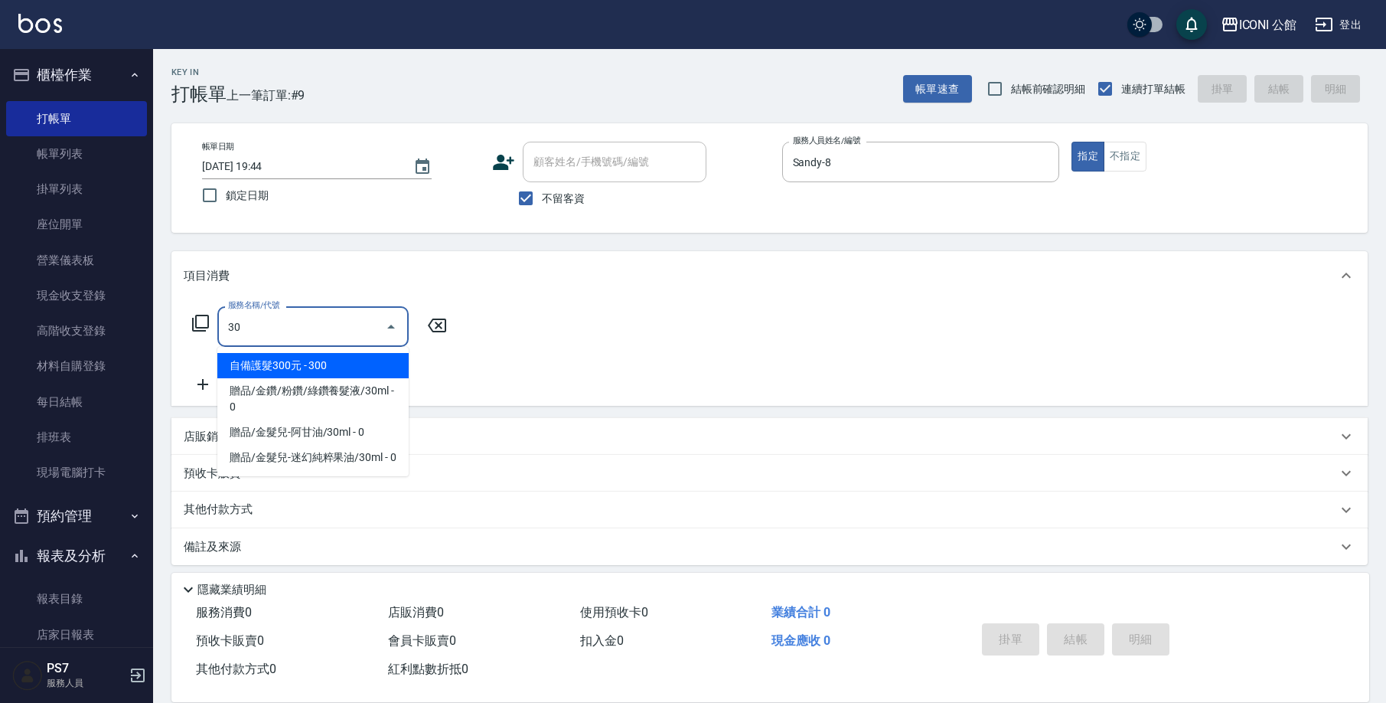
type input "3"
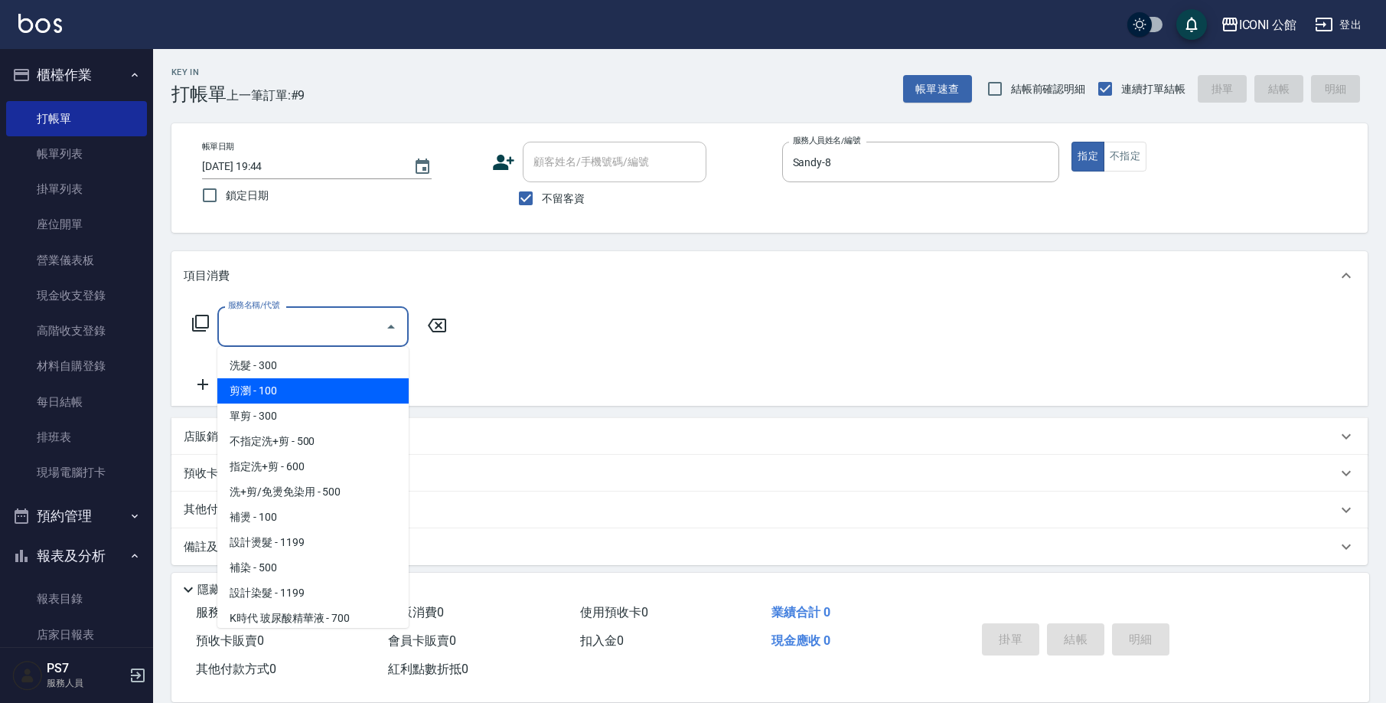
click at [286, 395] on span "剪瀏 - 100" at bounding box center [312, 390] width 191 height 25
type input "剪瀏(201)"
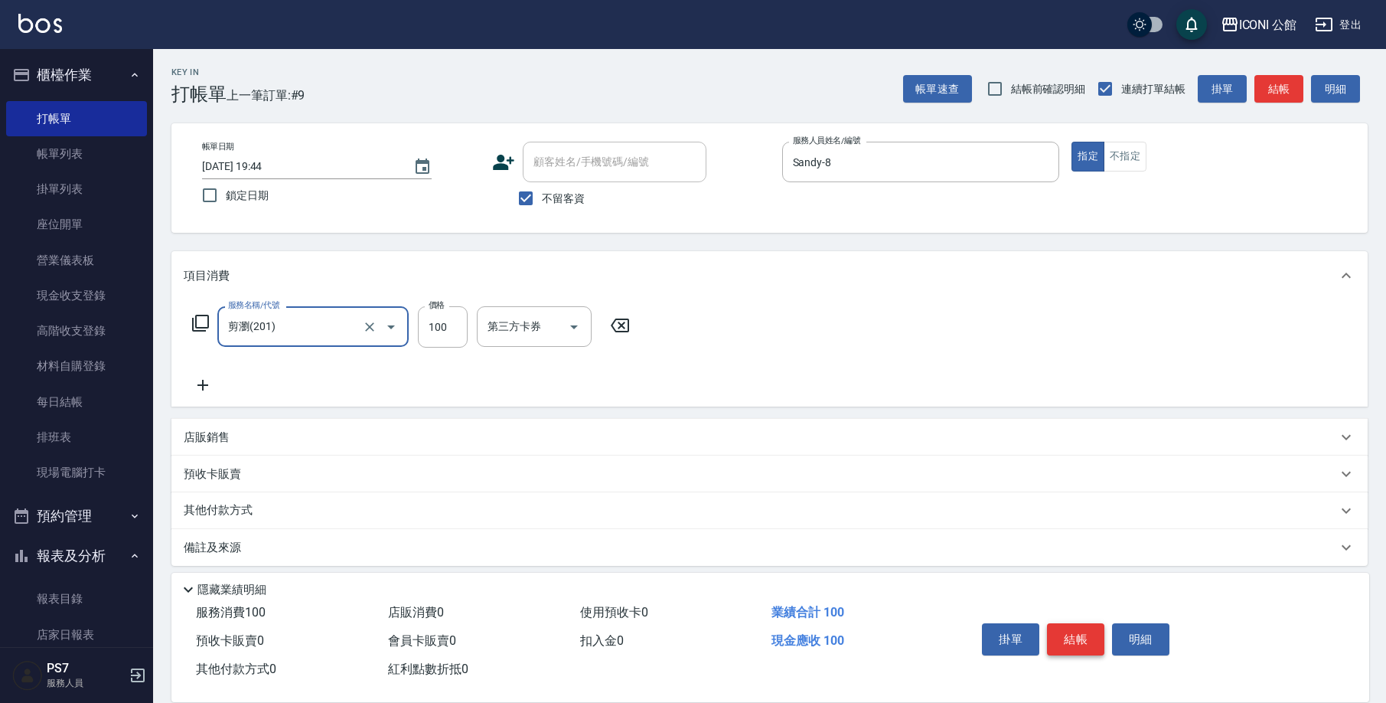
click at [1060, 630] on button "結帳" at bounding box center [1075, 639] width 57 height 32
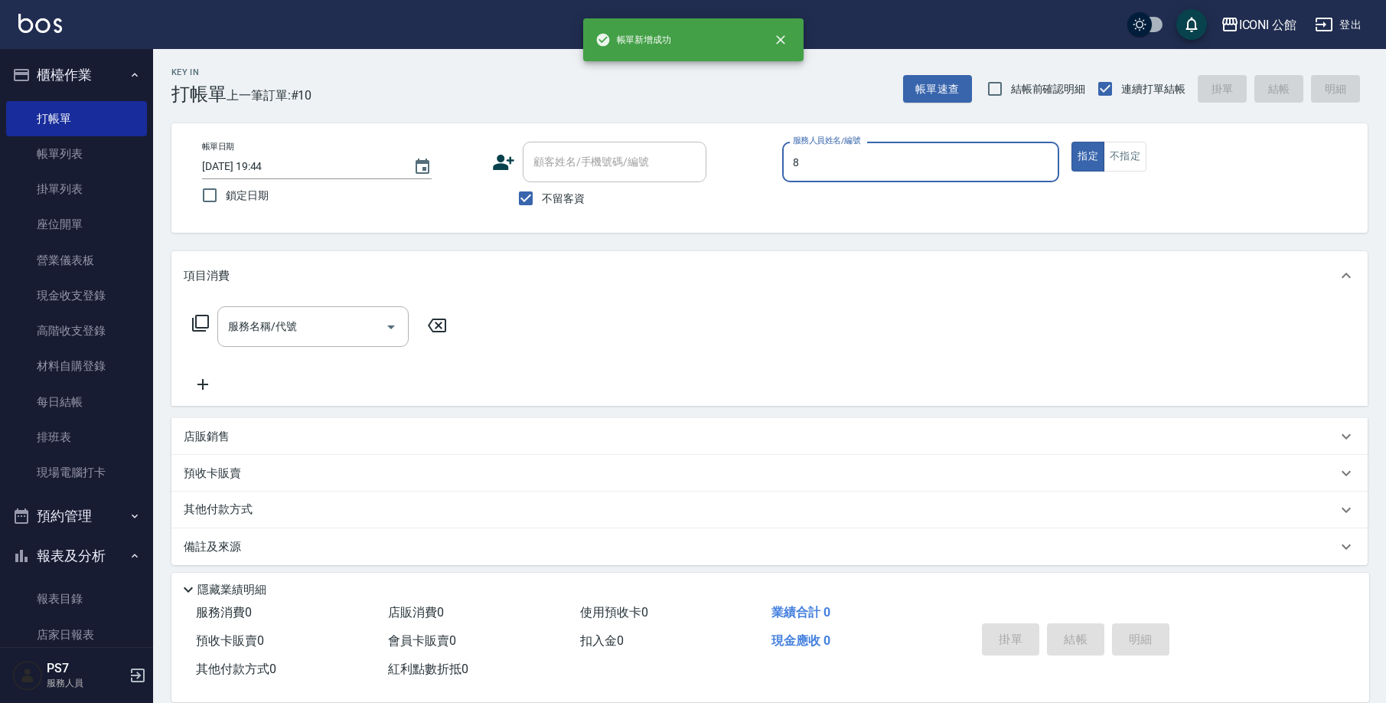
type input "Sandy-8"
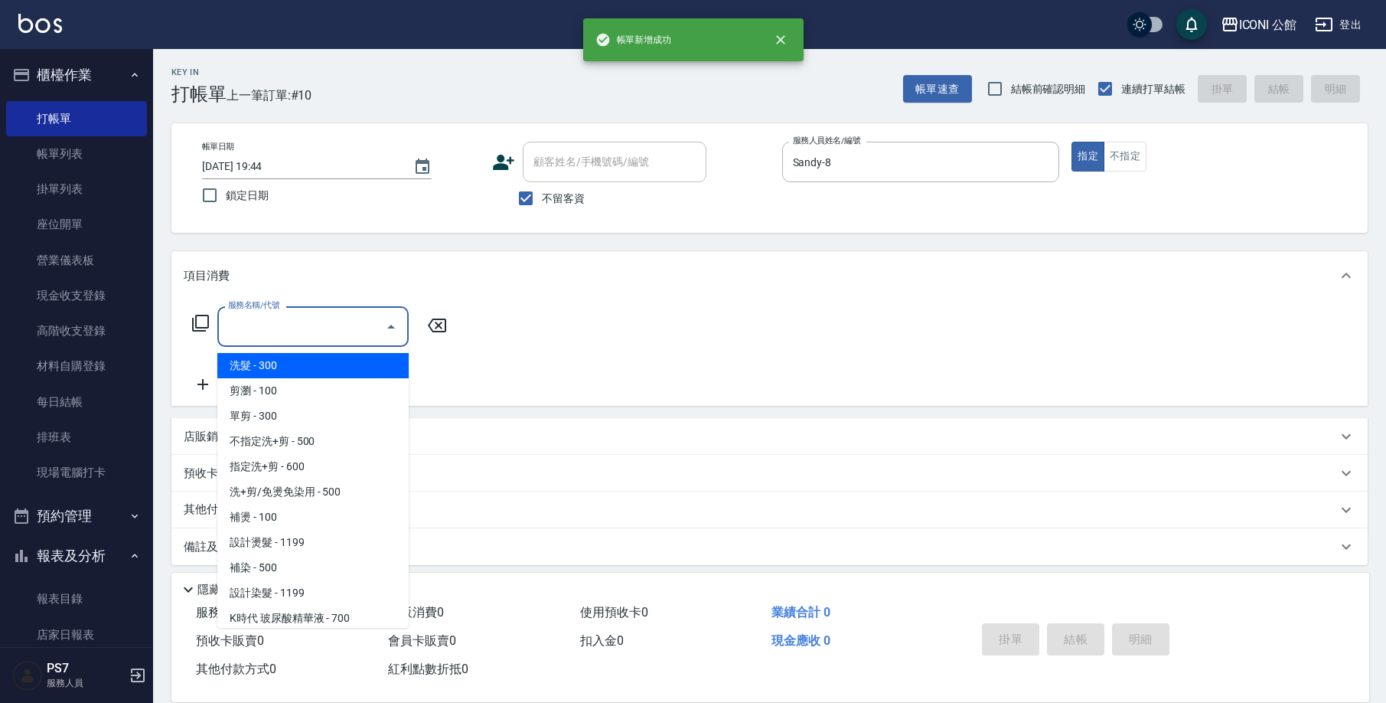
click at [316, 333] on input "服務名稱/代號" at bounding box center [301, 326] width 155 height 27
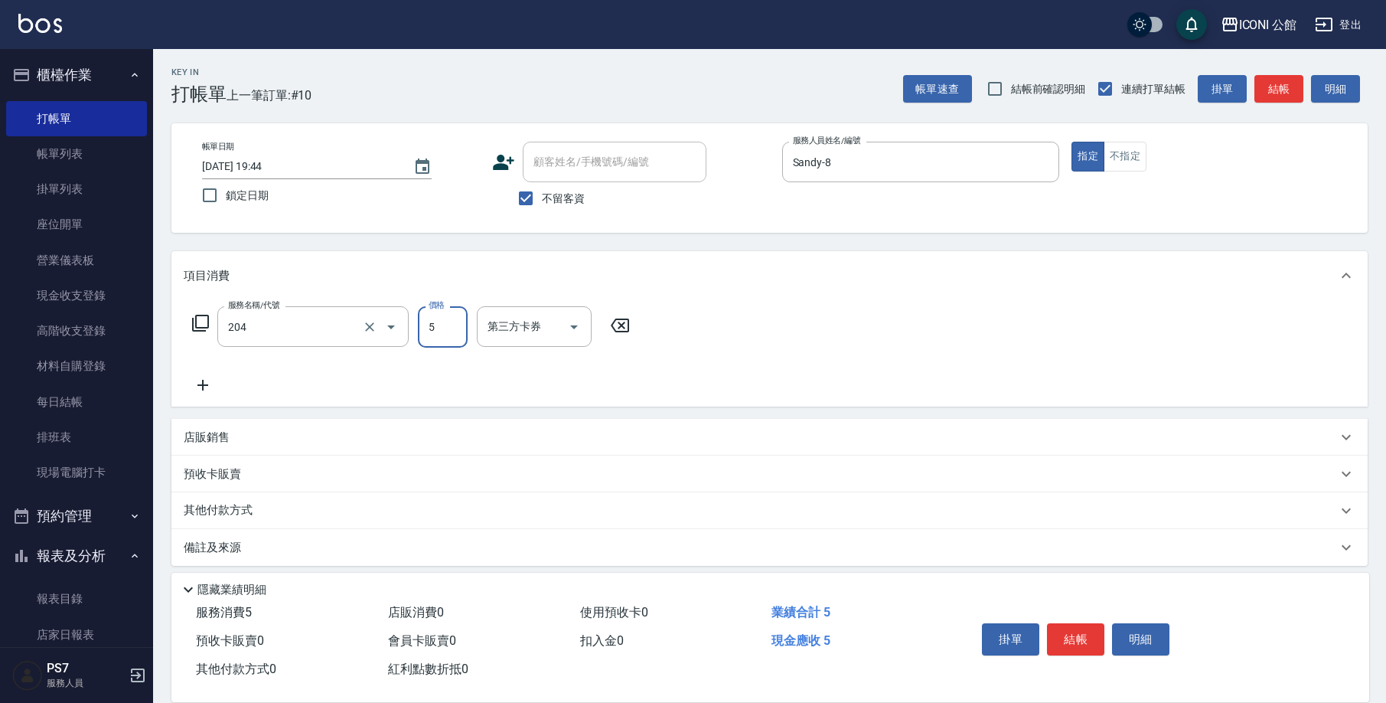
type input "指定洗+剪(204)"
type input "500"
type input "[PERSON_NAME]-24"
drag, startPoint x: 1090, startPoint y: 626, endPoint x: 778, endPoint y: 537, distance: 324.0
click at [1089, 628] on button "結帳" at bounding box center [1075, 639] width 57 height 32
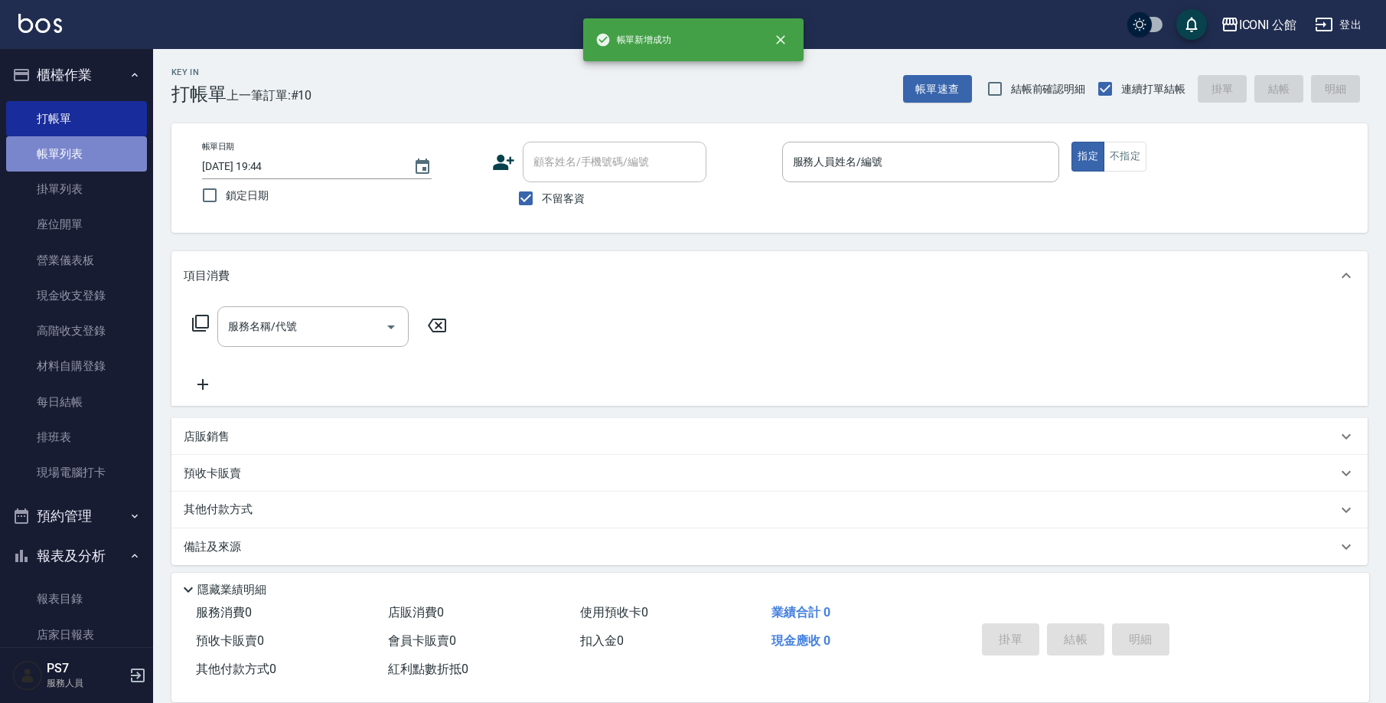
click at [122, 158] on link "帳單列表" at bounding box center [76, 153] width 141 height 35
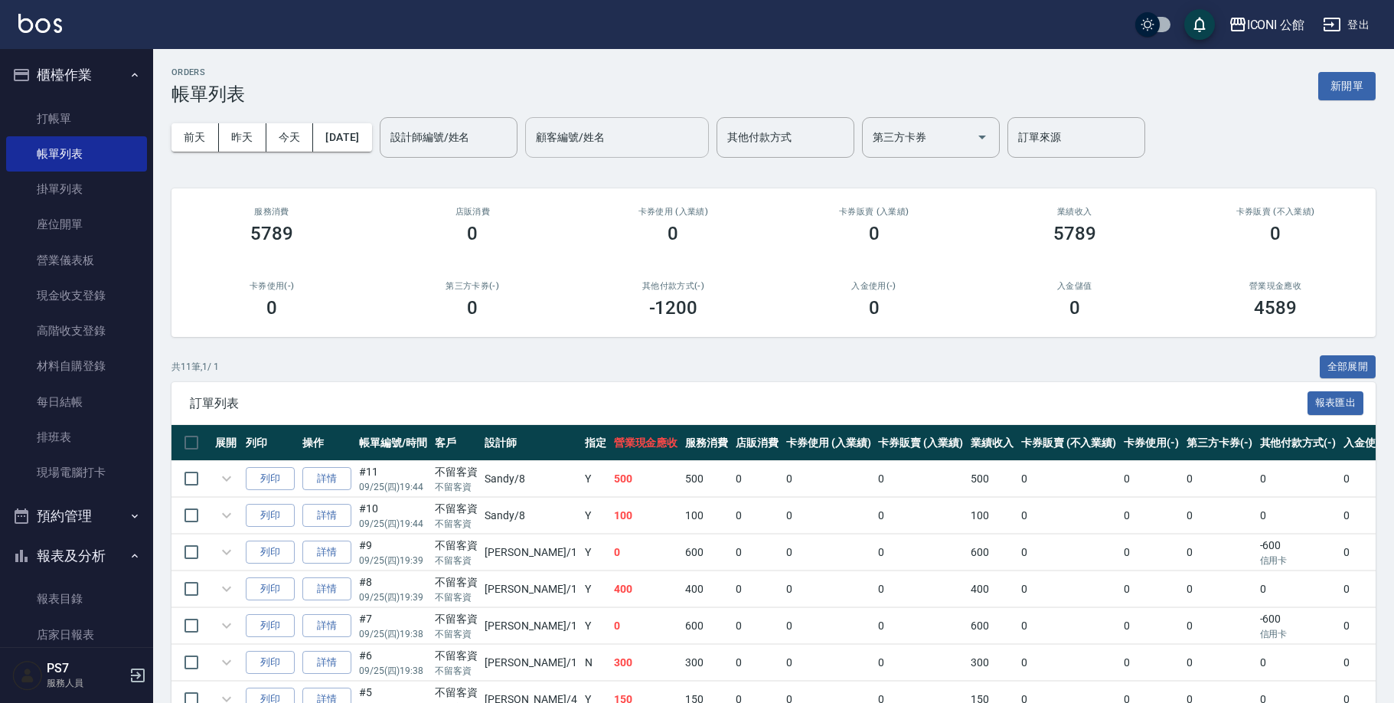
click at [449, 122] on div "設計師編號/姓名" at bounding box center [449, 137] width 138 height 41
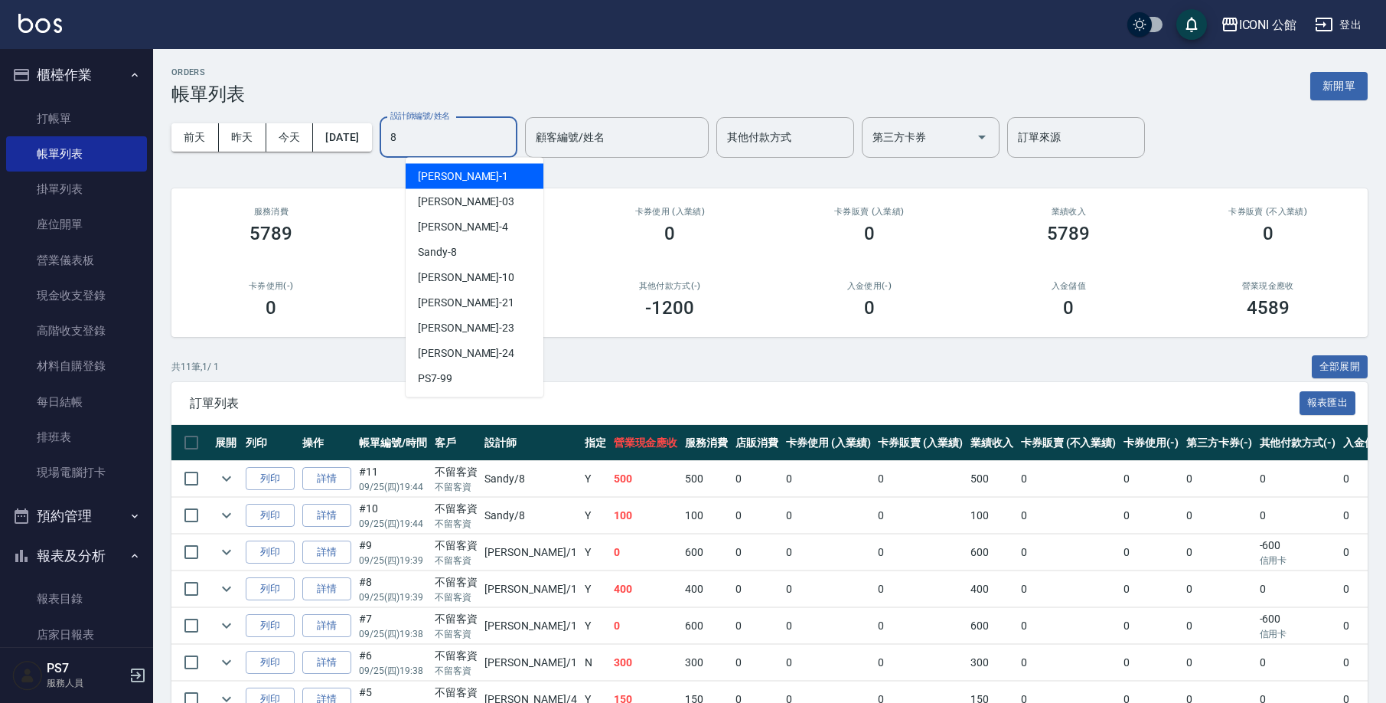
type input "Sandy-8"
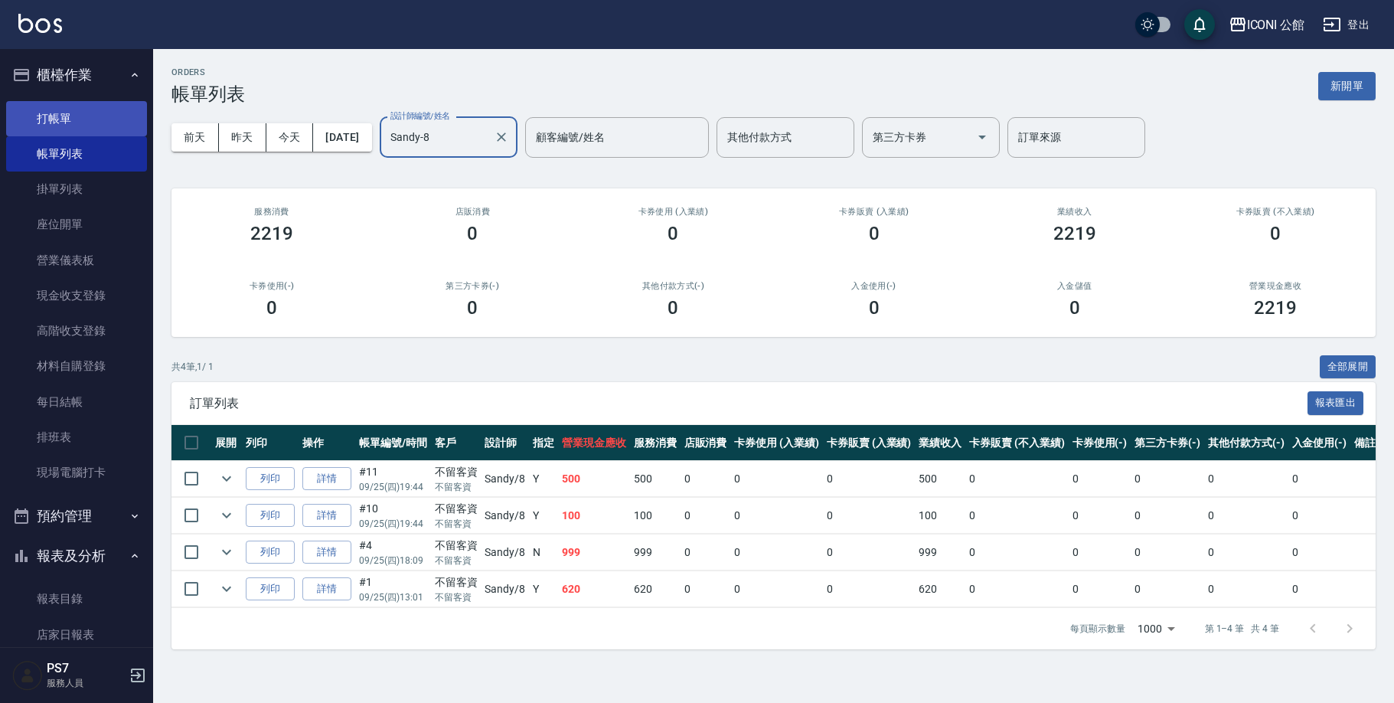
click at [103, 127] on link "打帳單" at bounding box center [76, 118] width 141 height 35
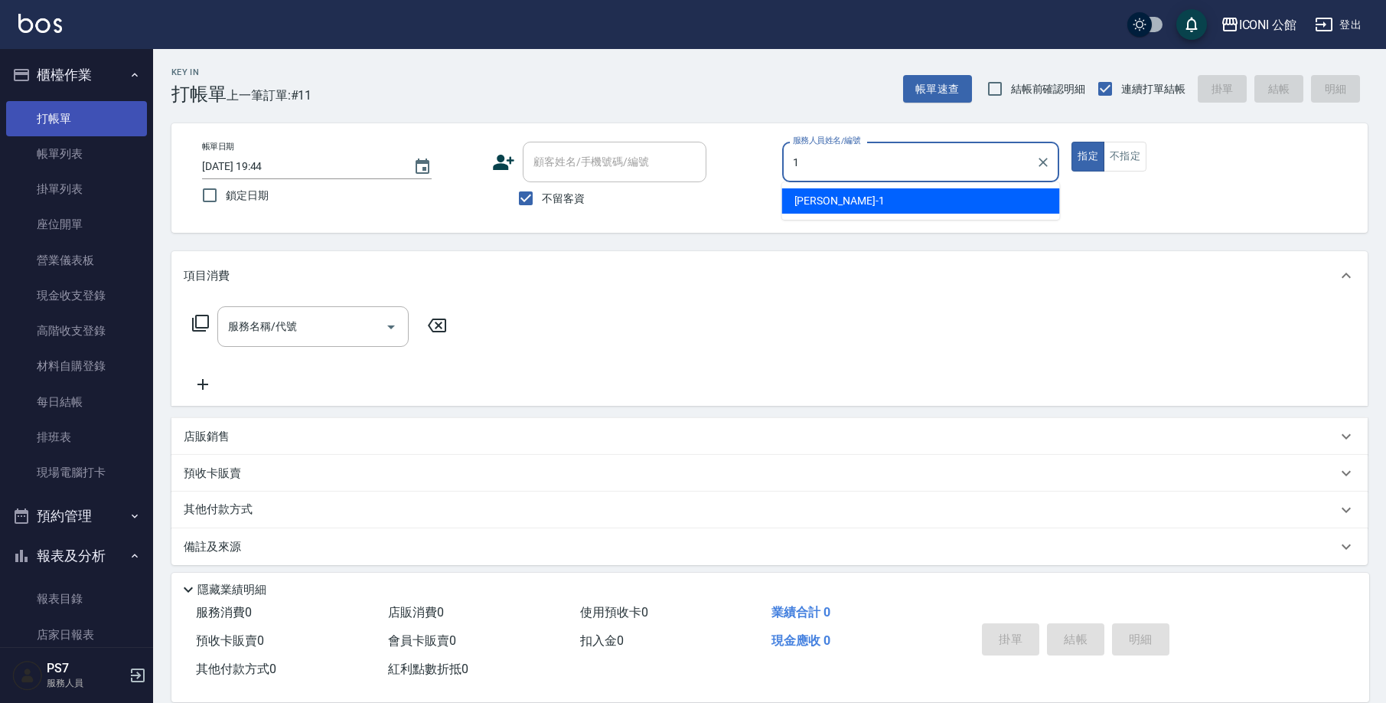
type input "[PERSON_NAME]-1"
type button "true"
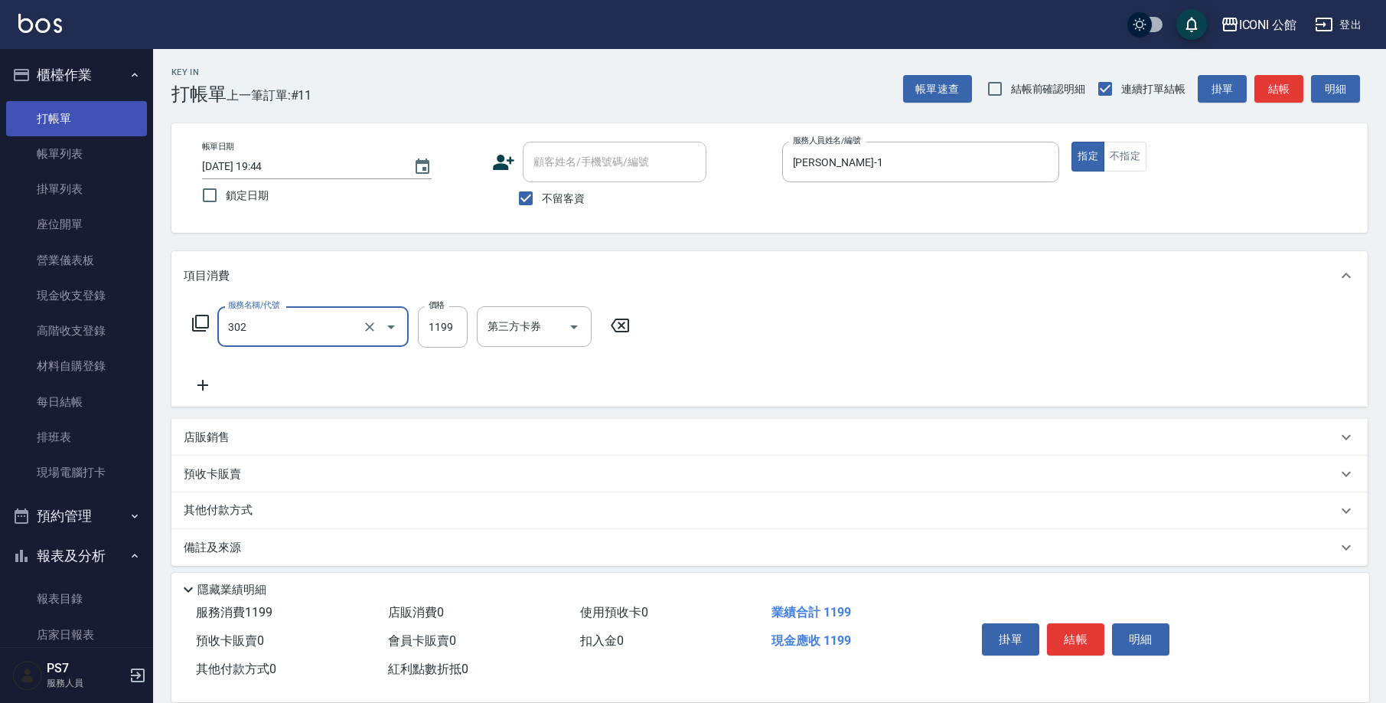
type input "302"
type input "1"
type input "設計燙髮(302)"
type input "1600"
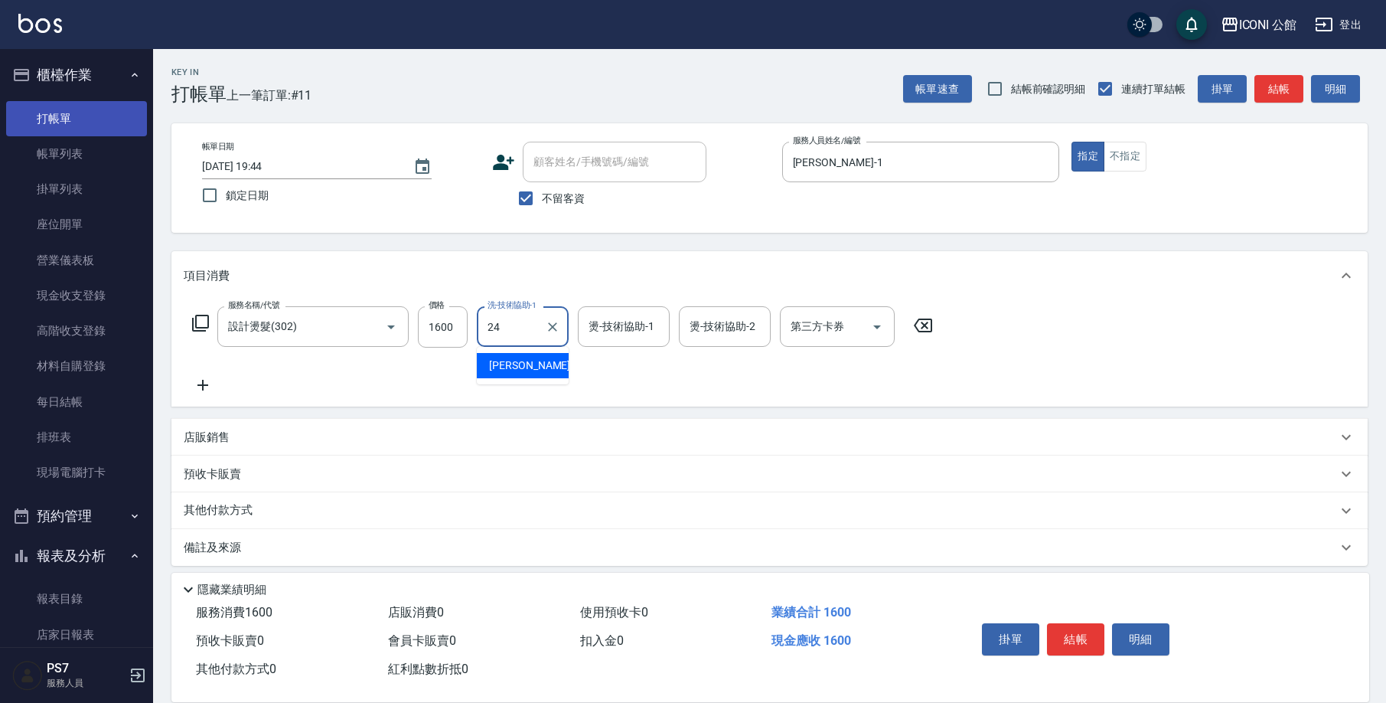
type input "[PERSON_NAME]-24"
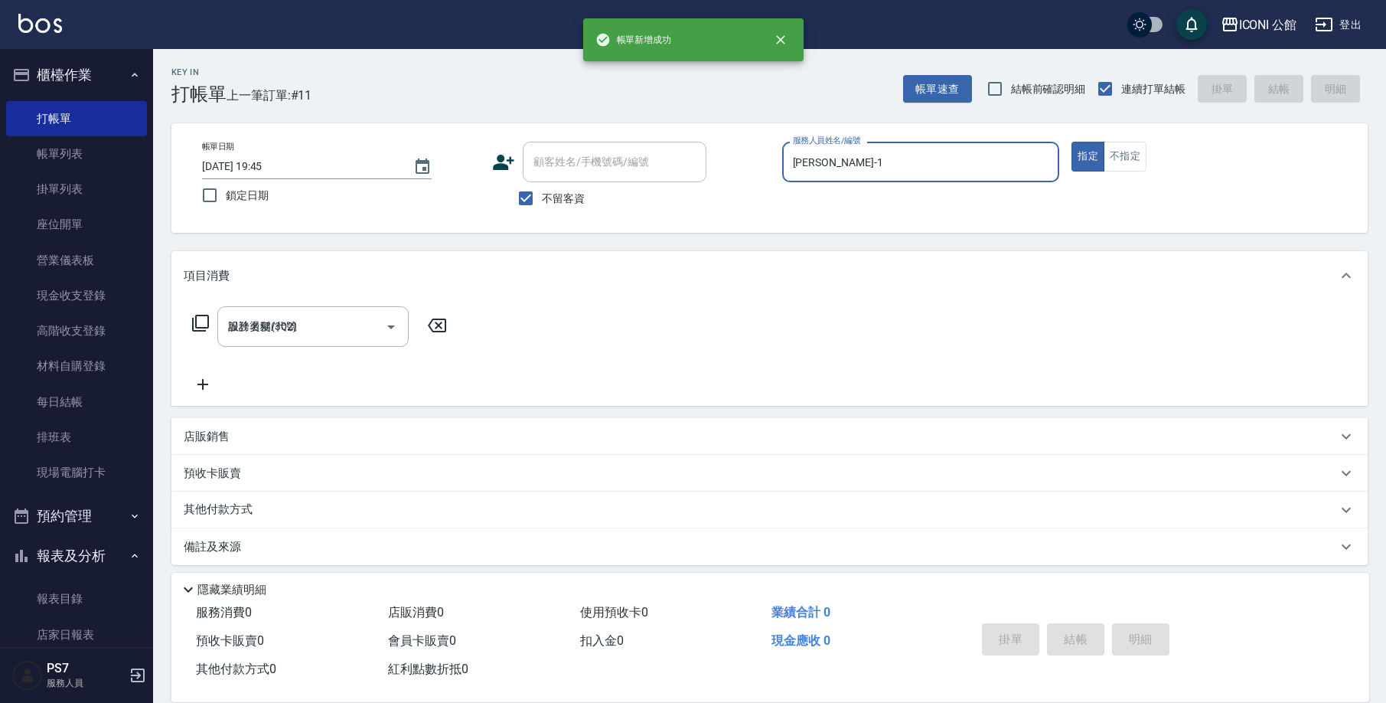
type input "[DATE] 19:45"
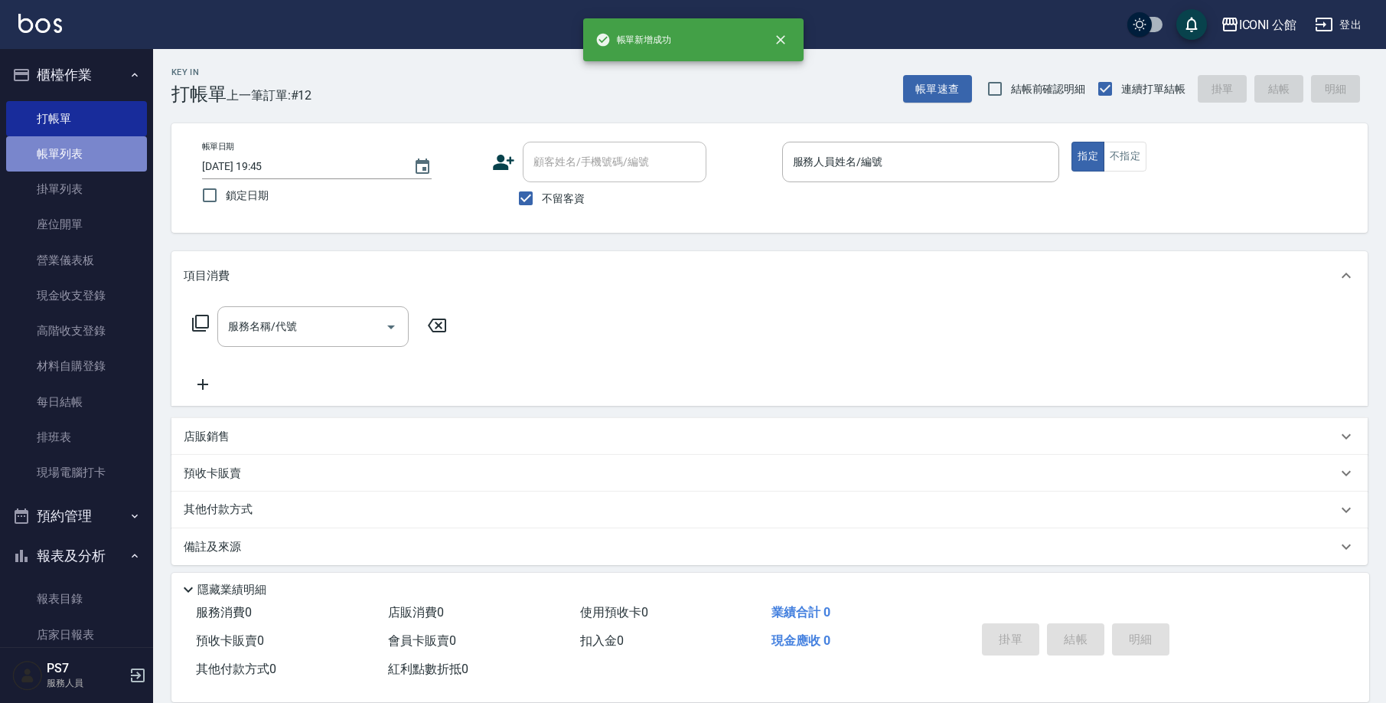
click at [83, 153] on link "帳單列表" at bounding box center [76, 153] width 141 height 35
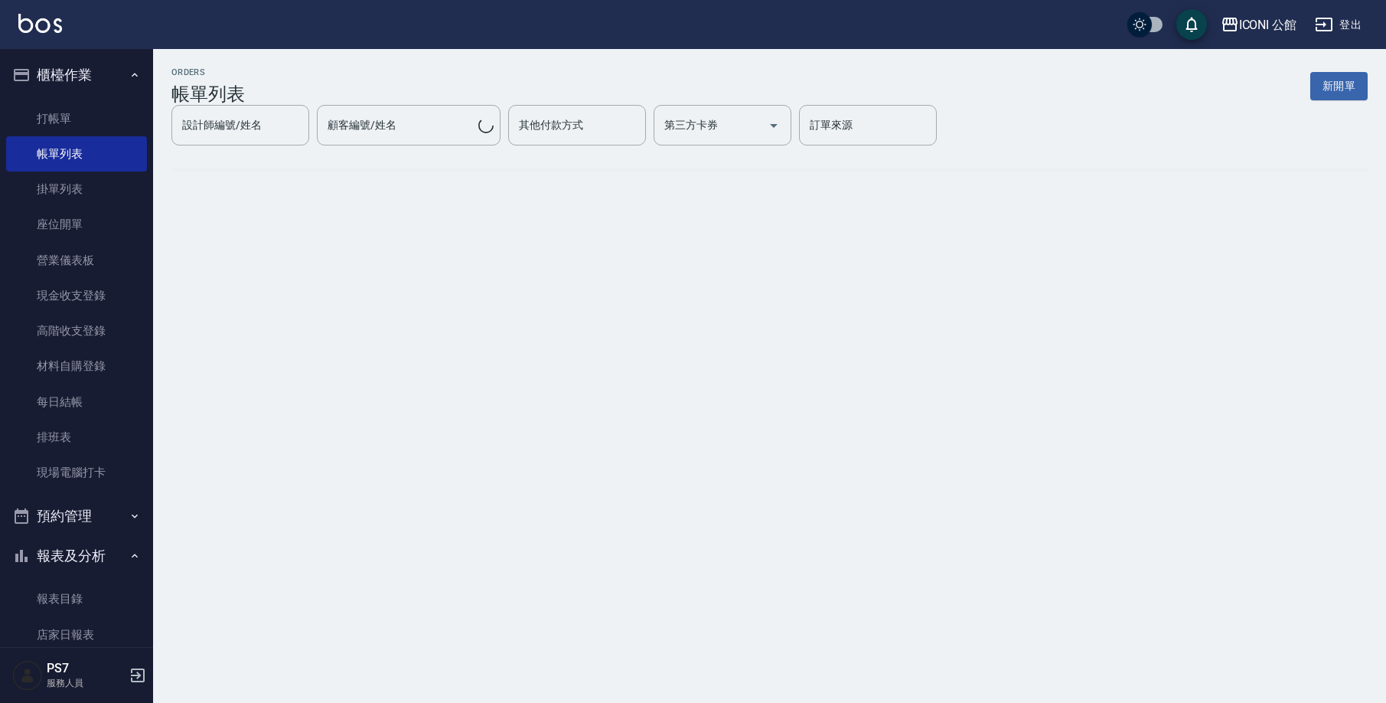
click at [83, 153] on link "帳單列表" at bounding box center [76, 153] width 141 height 35
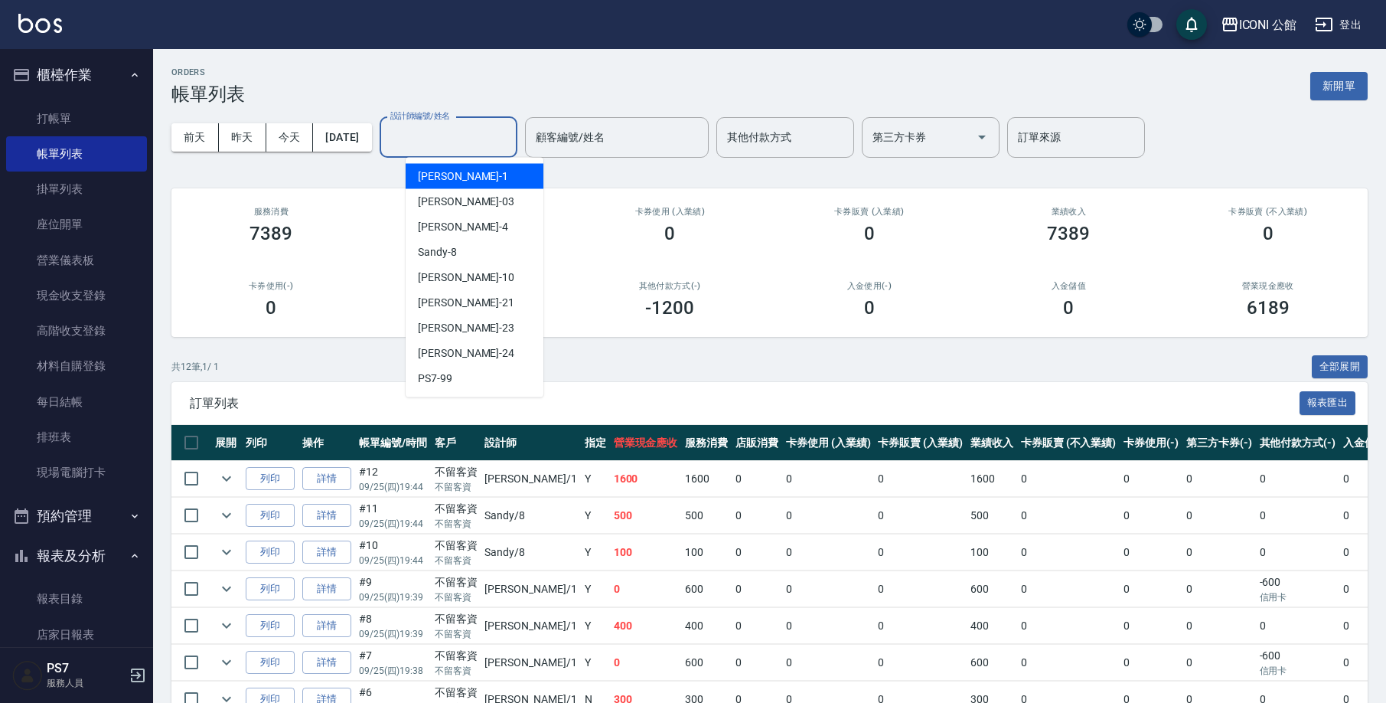
click at [475, 142] on input "設計師編號/姓名" at bounding box center [449, 137] width 124 height 27
type input "[PERSON_NAME]-1"
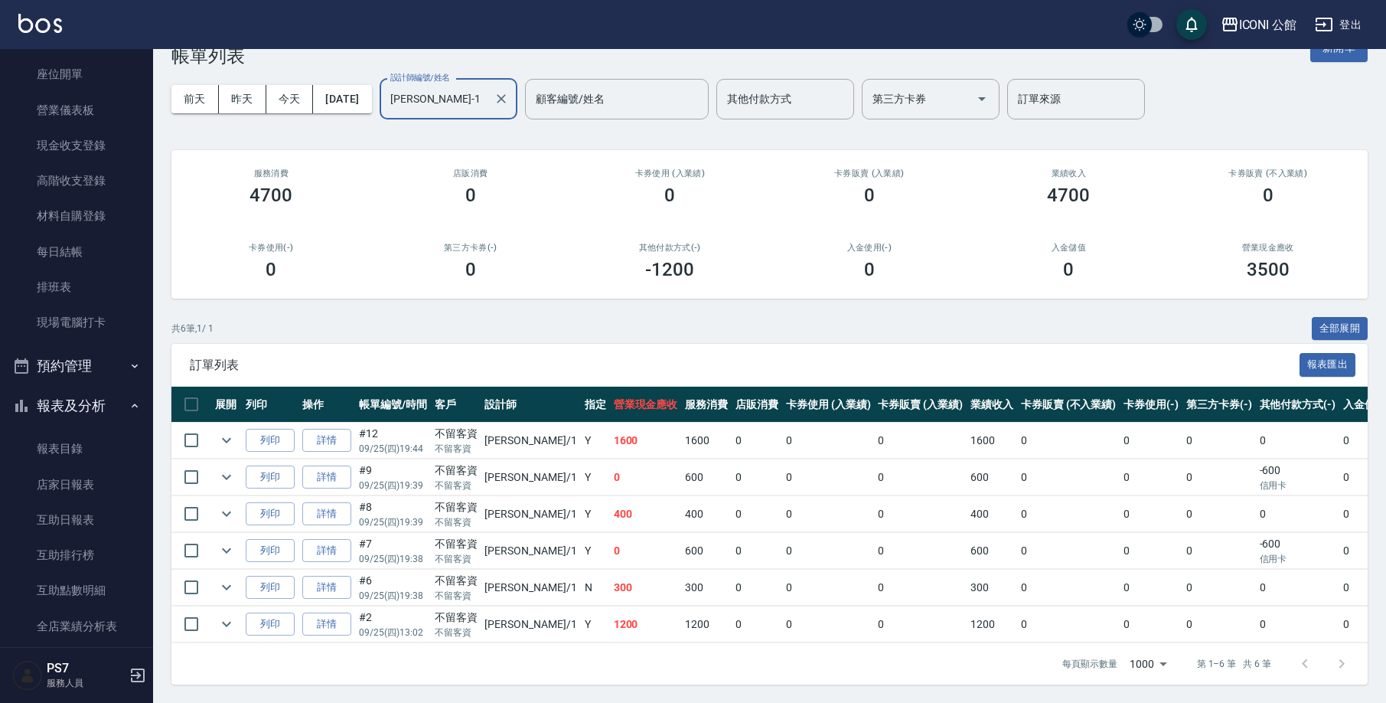
scroll to position [670, 0]
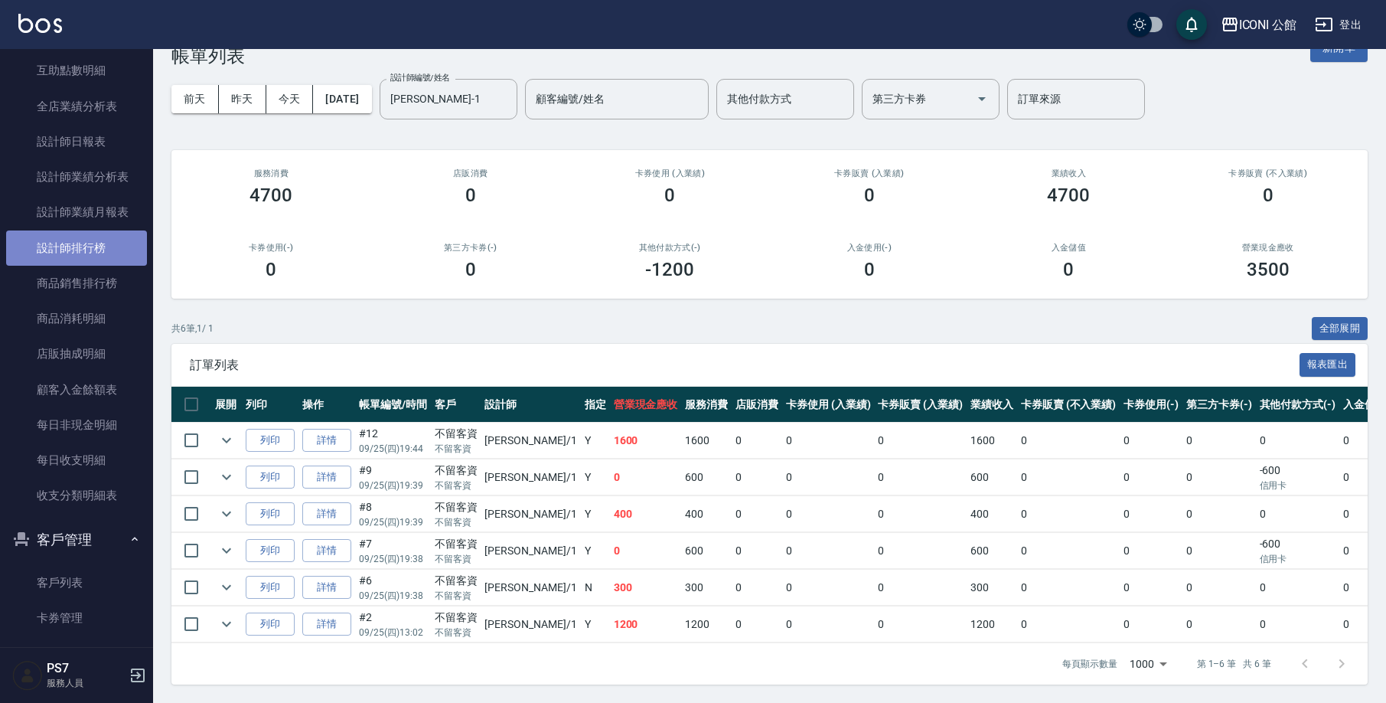
click at [115, 244] on link "設計師排行榜" at bounding box center [76, 247] width 141 height 35
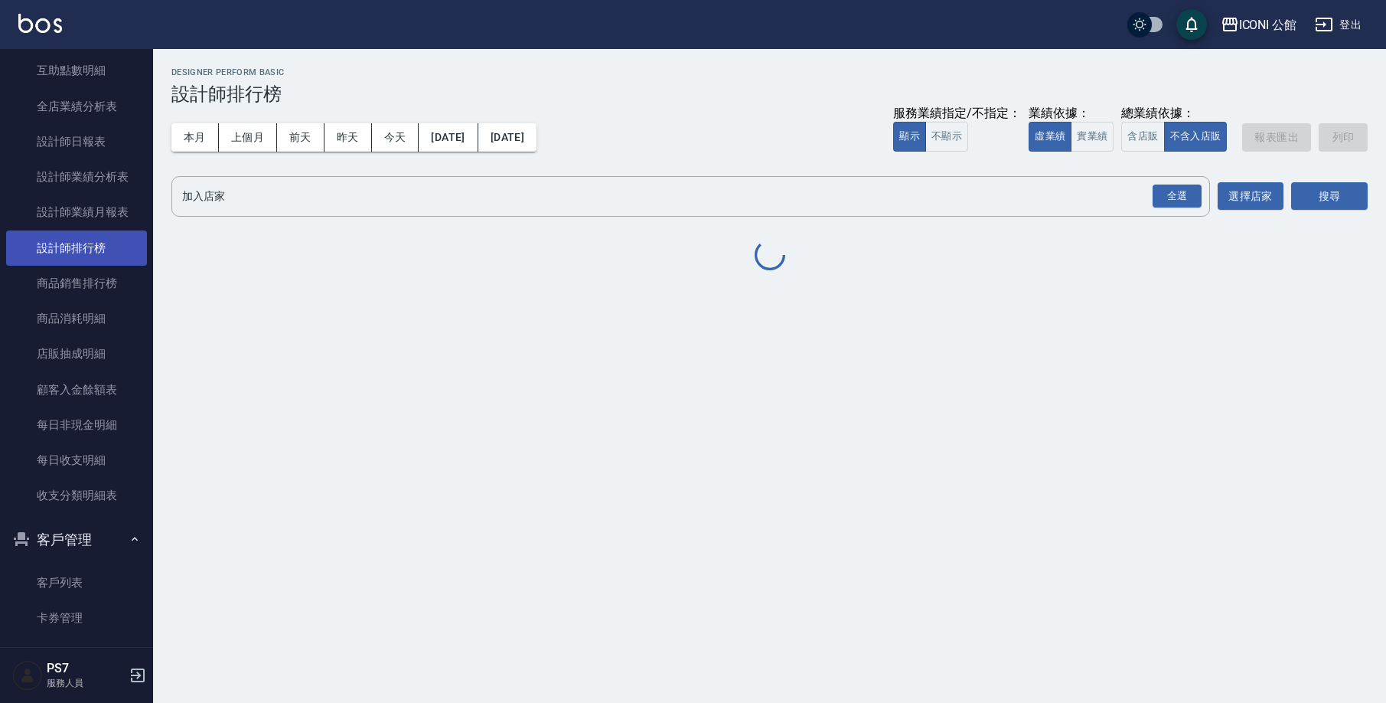
click at [115, 244] on link "設計師排行榜" at bounding box center [76, 247] width 141 height 35
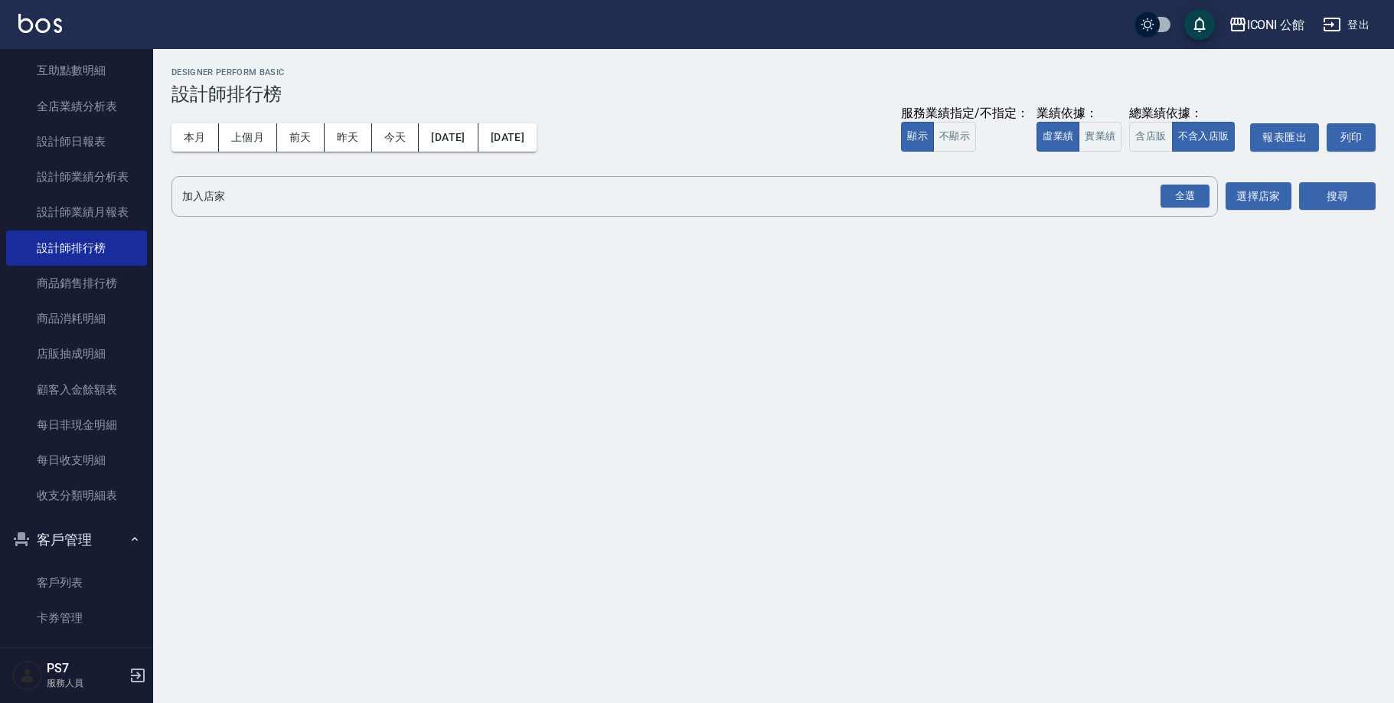
click at [1128, 145] on div "服務業績指定/不指定： 顯示 不顯示 業績依據： 虛業績 實業績 總業績依據： 含店販 不含入店販 報表匯出 列印" at bounding box center [1138, 137] width 475 height 28
click at [1133, 142] on button "含店販" at bounding box center [1150, 137] width 43 height 30
click at [1190, 191] on div "全選" at bounding box center [1184, 196] width 49 height 24
click at [1356, 200] on button "搜尋" at bounding box center [1337, 197] width 77 height 28
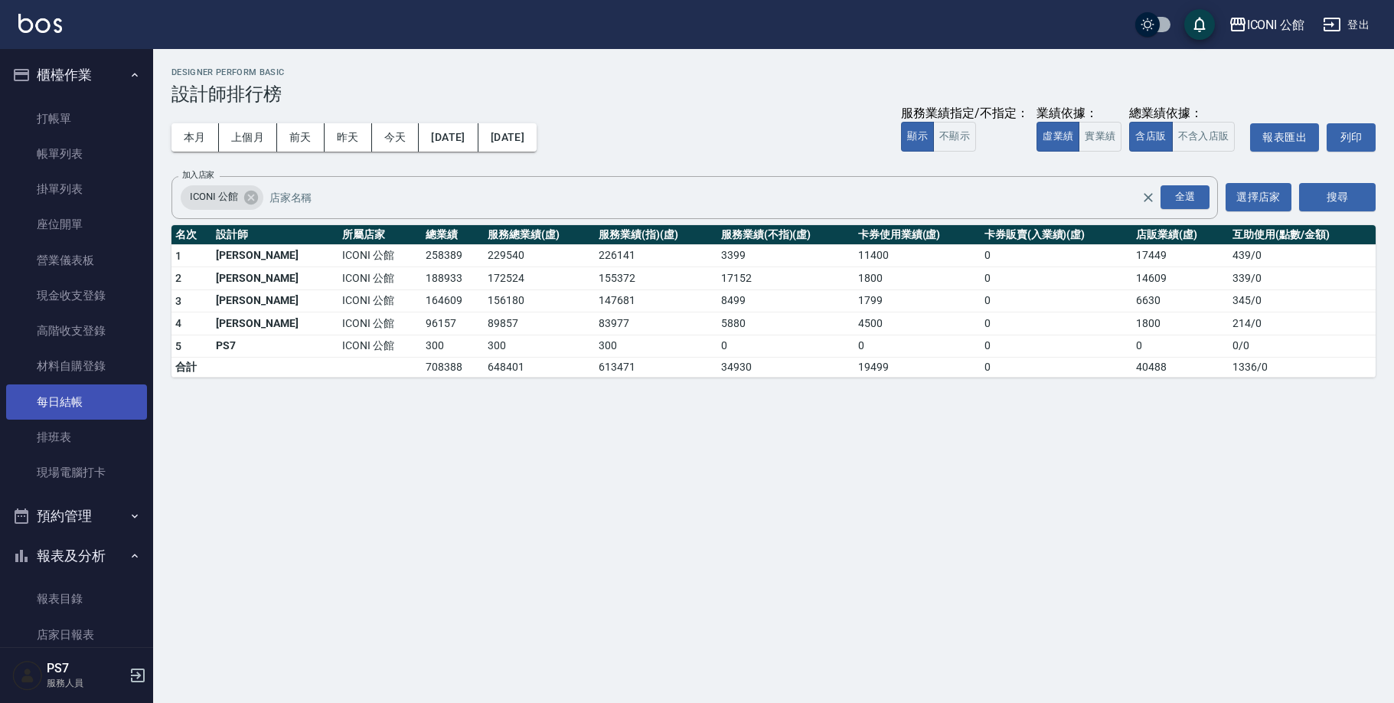
click at [122, 407] on link "每日結帳" at bounding box center [76, 401] width 141 height 35
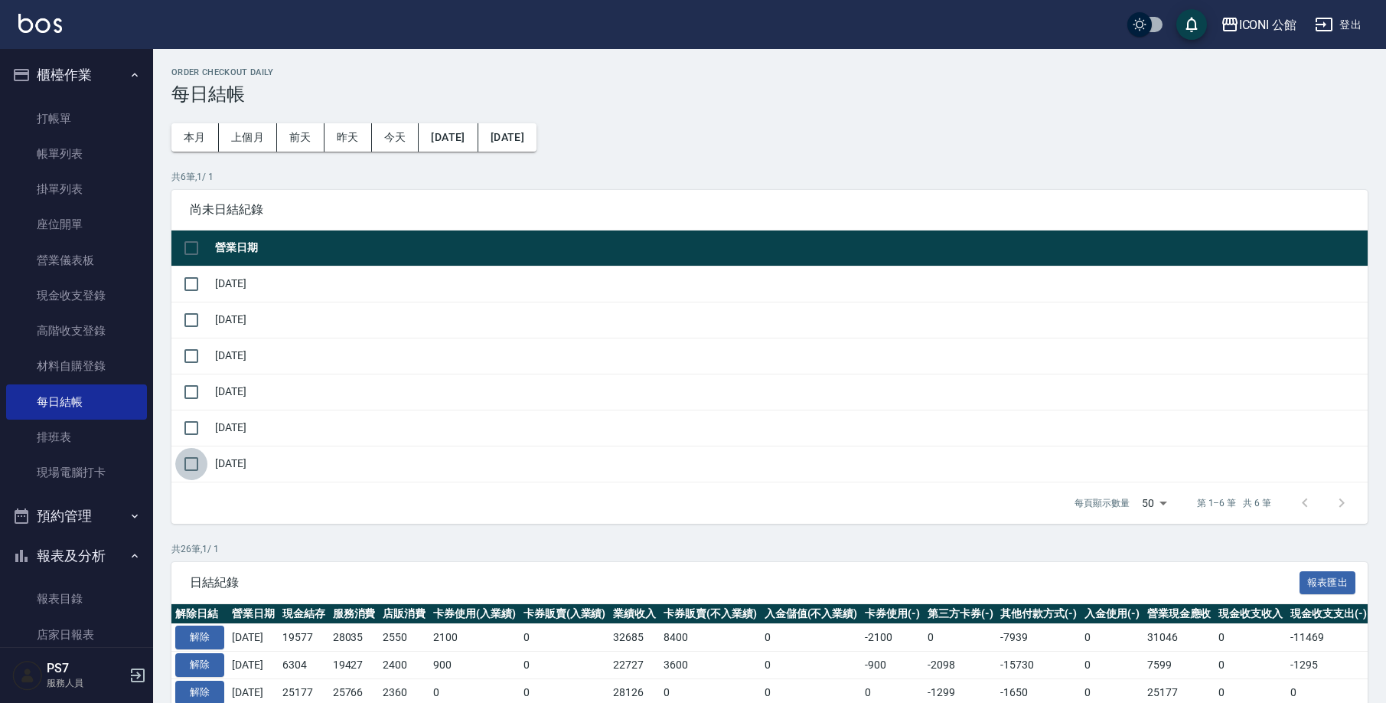
click at [192, 466] on input "checkbox" at bounding box center [191, 464] width 32 height 32
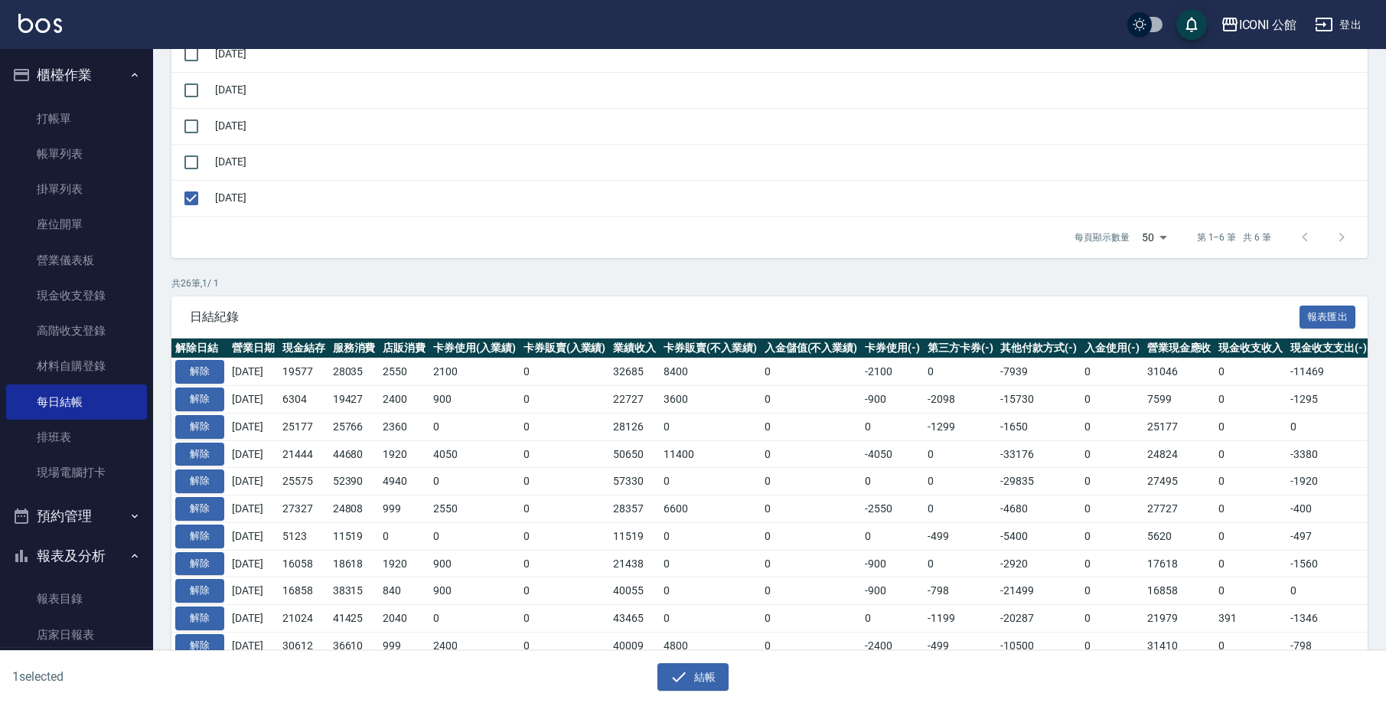
scroll to position [269, 0]
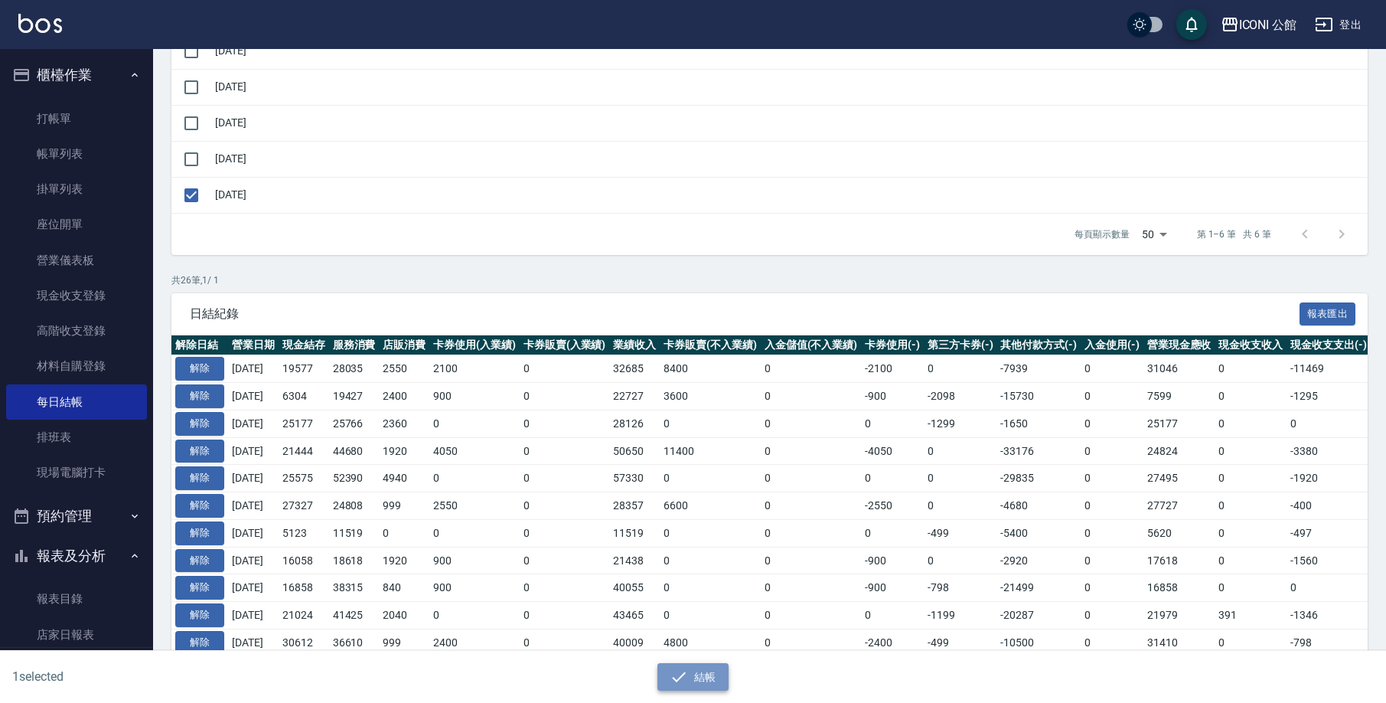
click at [700, 674] on button "結帳" at bounding box center [693, 677] width 71 height 28
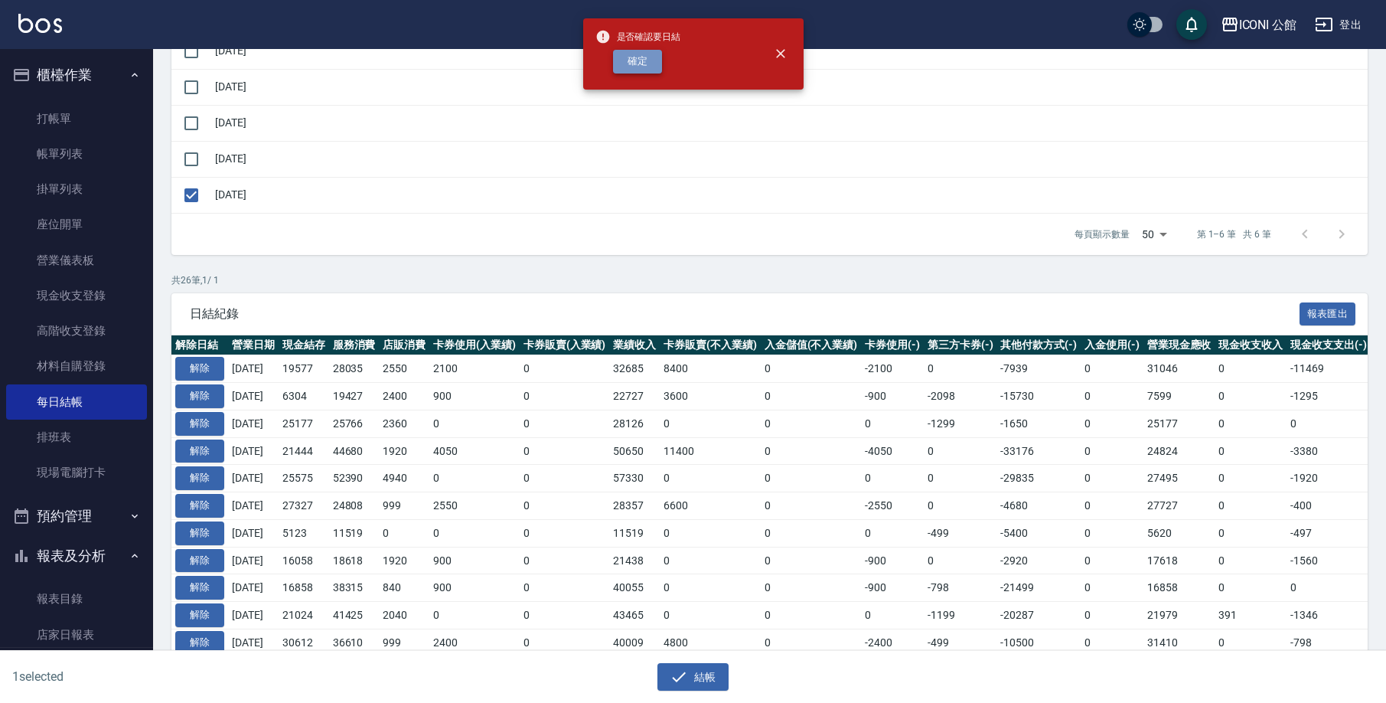
click at [636, 64] on button "確定" at bounding box center [637, 62] width 49 height 24
checkbox input "false"
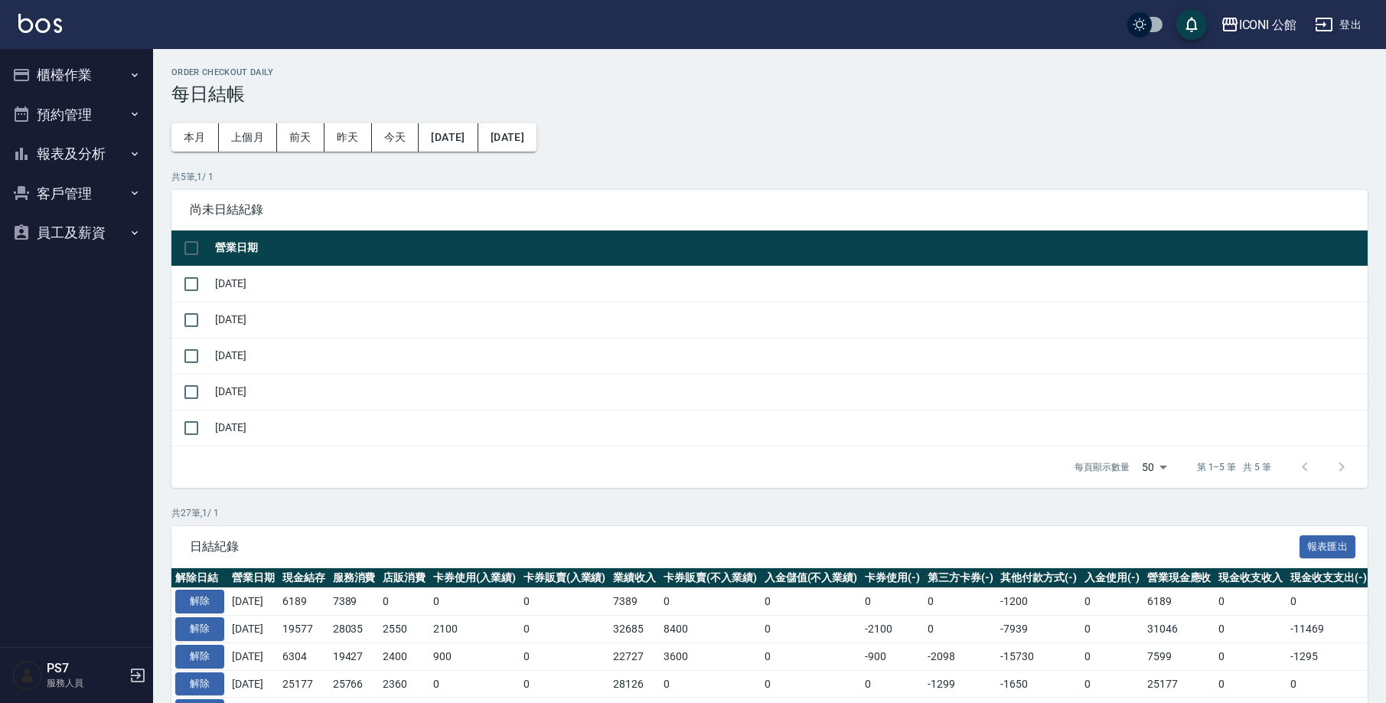
scroll to position [269, 0]
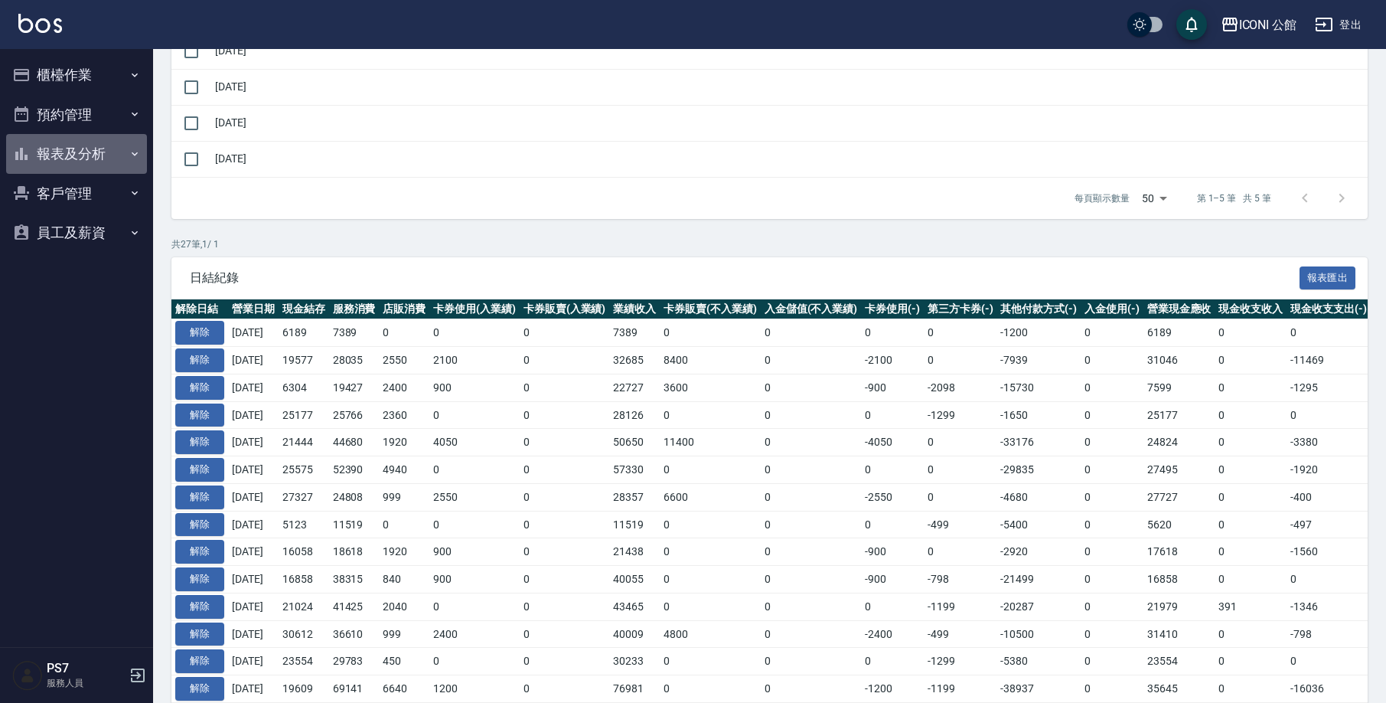
click at [75, 164] on button "報表及分析" at bounding box center [76, 154] width 141 height 40
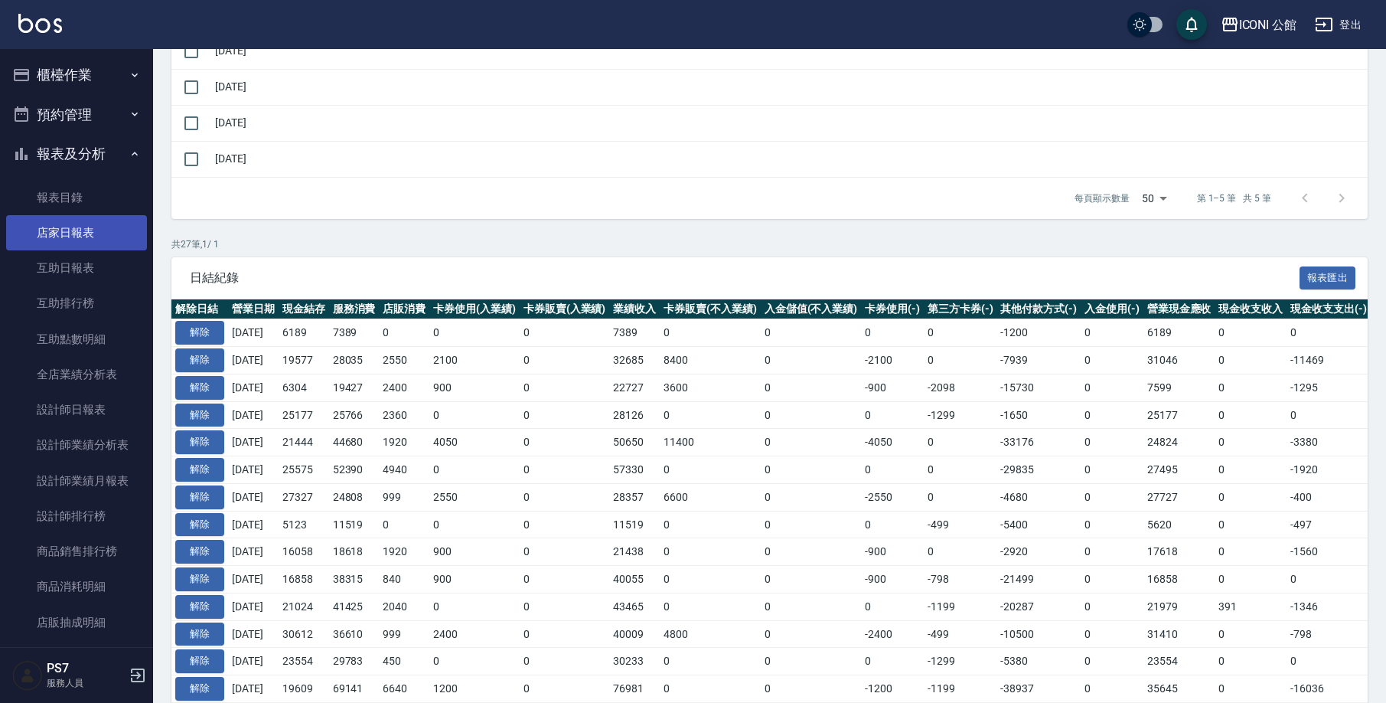
click at [100, 233] on link "店家日報表" at bounding box center [76, 232] width 141 height 35
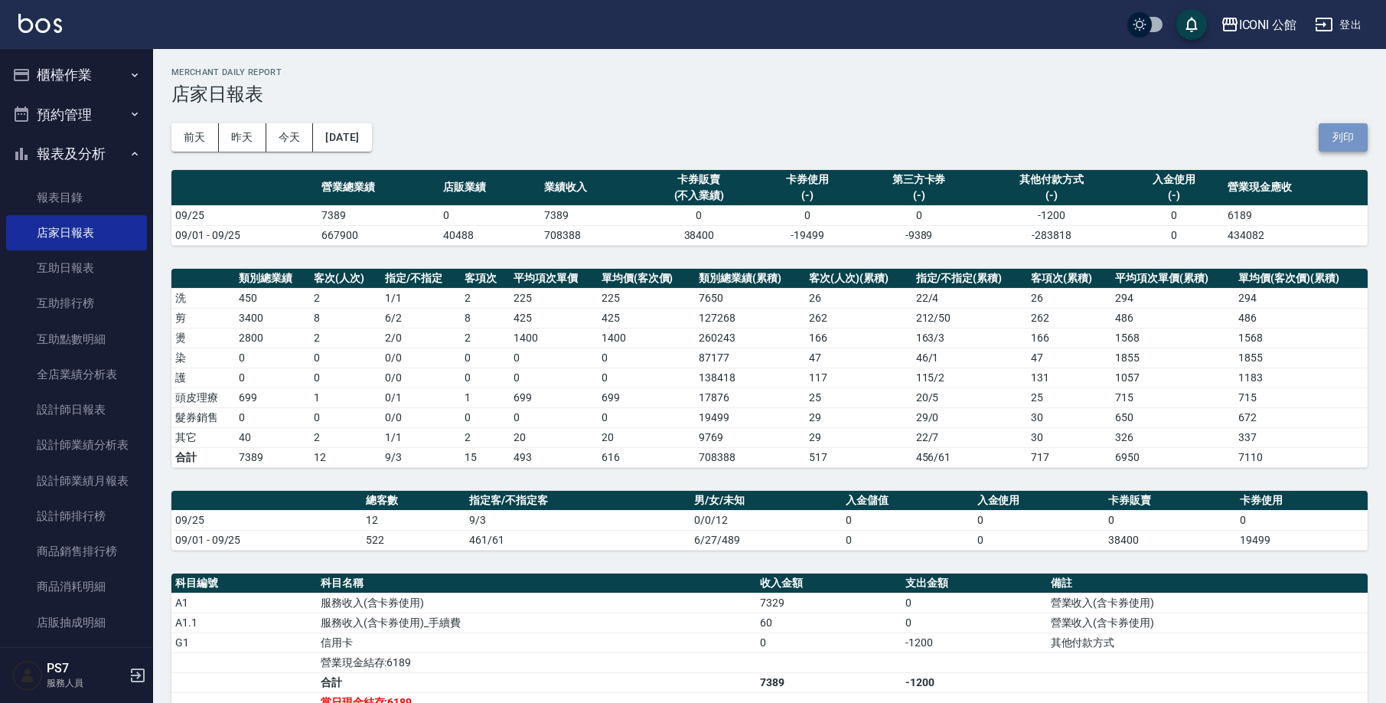
click at [1342, 140] on button "列印" at bounding box center [1343, 137] width 49 height 28
click at [101, 514] on link "設計師排行榜" at bounding box center [76, 515] width 141 height 35
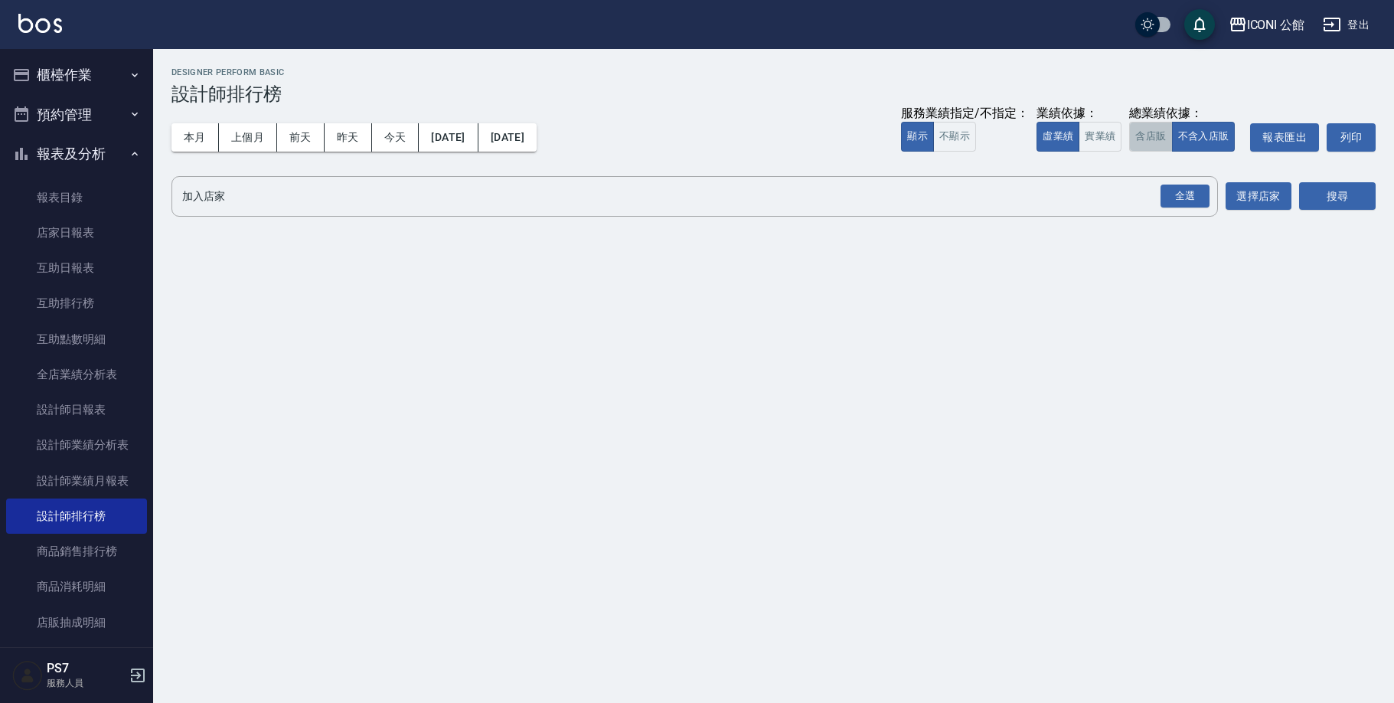
click at [1149, 135] on button "含店販" at bounding box center [1150, 137] width 43 height 30
click at [1206, 205] on div "全選" at bounding box center [1184, 196] width 49 height 24
click at [1337, 202] on button "搜尋" at bounding box center [1337, 197] width 77 height 28
